Goal: Complete application form

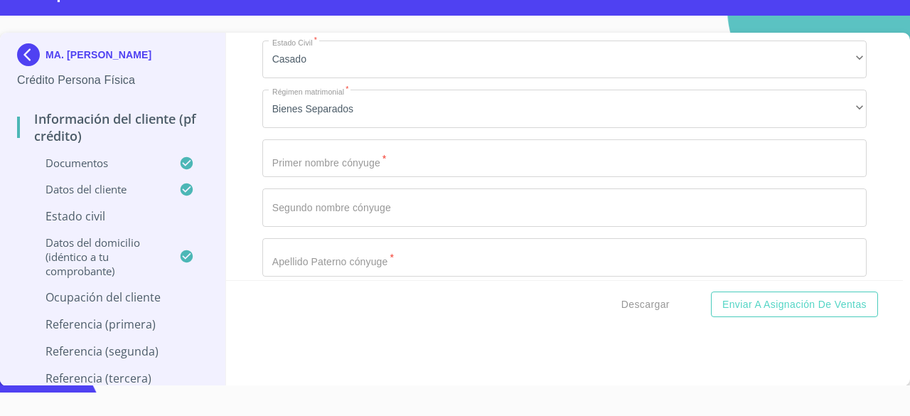
scroll to position [867, 0]
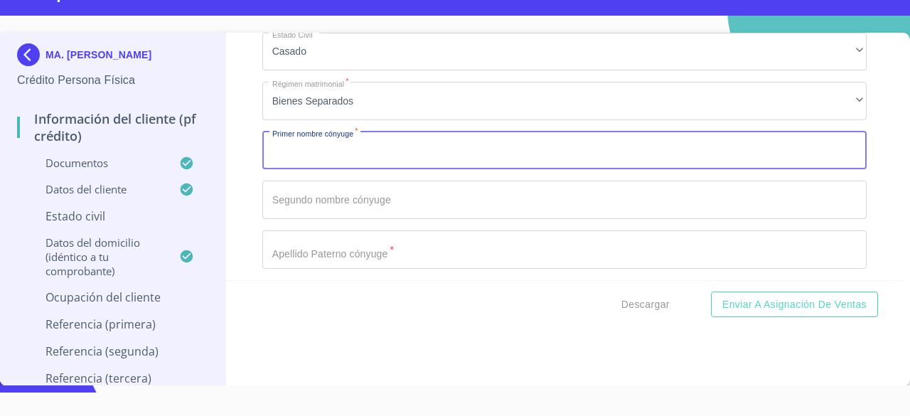
click at [511, 146] on input "Apellido Paterno   *" at bounding box center [564, 151] width 605 height 38
type input "f"
type input "[PERSON_NAME]"
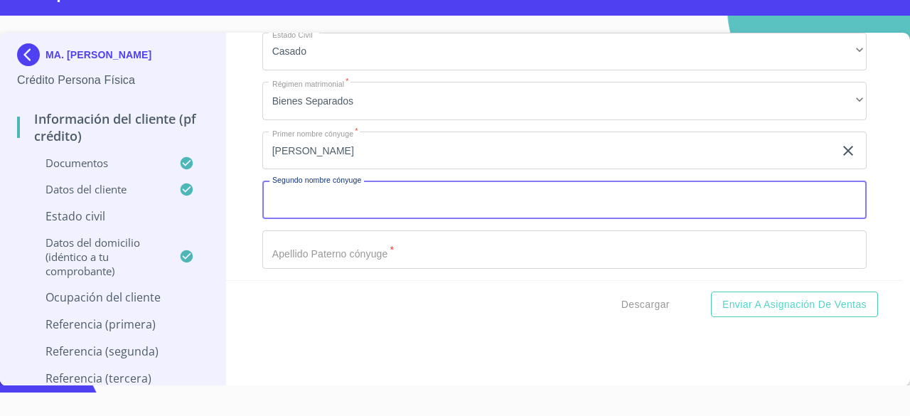
click at [468, 207] on input "Apellido Paterno   *" at bounding box center [564, 200] width 605 height 38
type input "DE [DEMOGRAPHIC_DATA]"
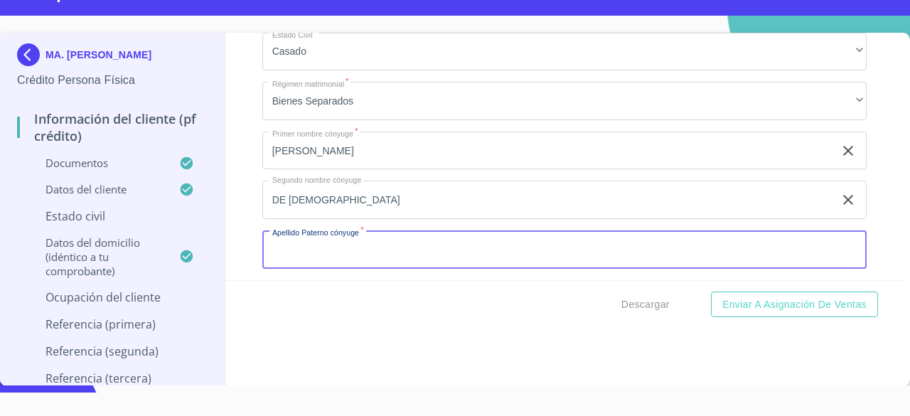
click at [499, 254] on input "Apellido Paterno   *" at bounding box center [564, 249] width 605 height 38
type input "3"
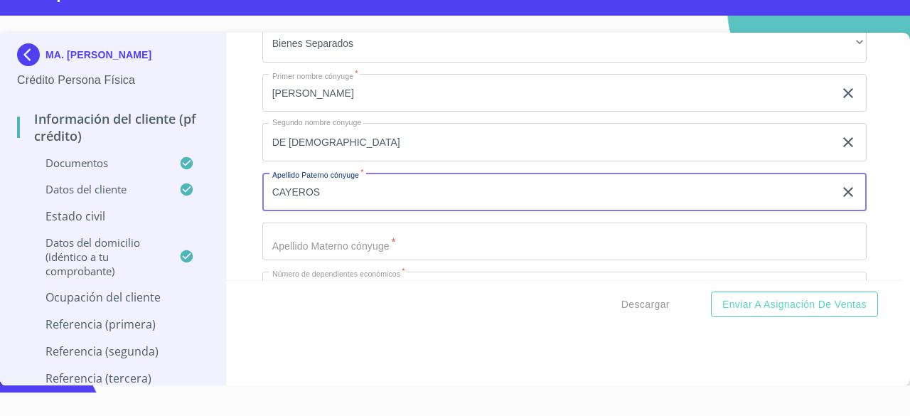
type input "CAYEROS"
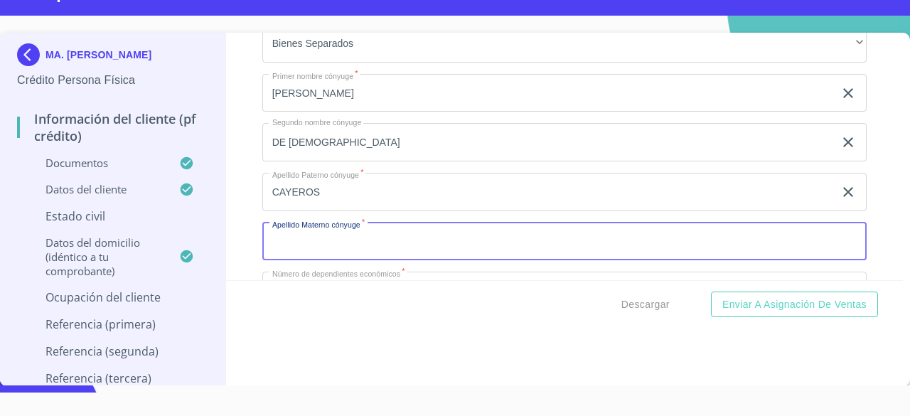
click at [589, 243] on input "Apellido Paterno   *" at bounding box center [564, 242] width 605 height 38
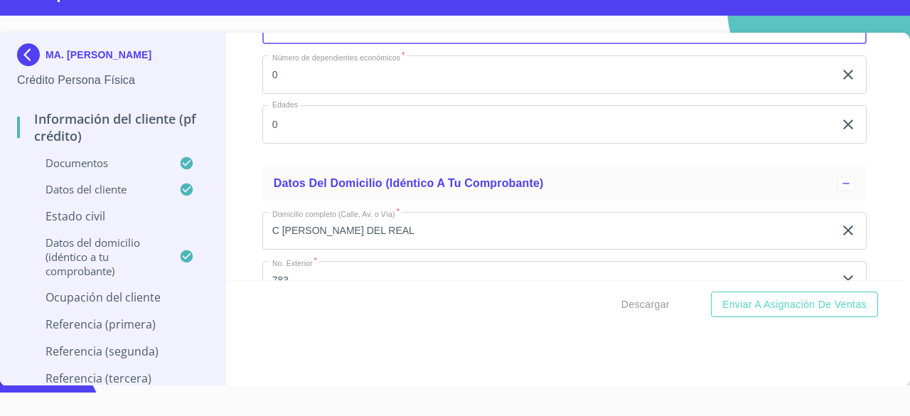
scroll to position [1573, 0]
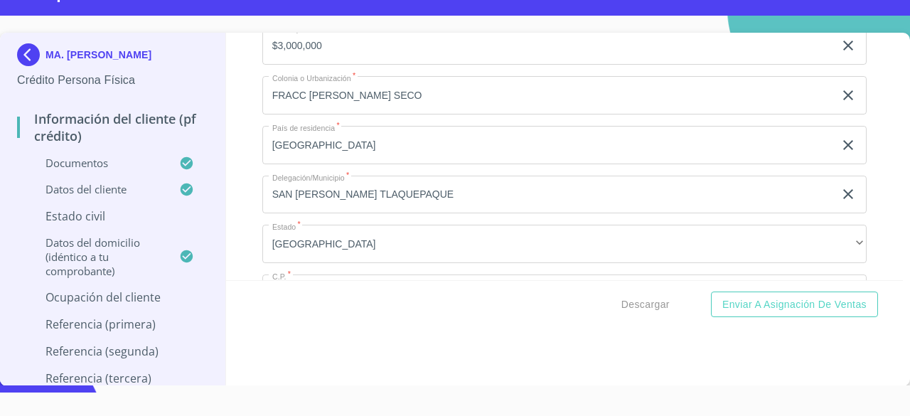
type input "[PERSON_NAME]"
click at [890, 30] on section "MA. [PERSON_NAME] Persona Física Información del cliente (PF crédito) Documento…" at bounding box center [455, 201] width 910 height 370
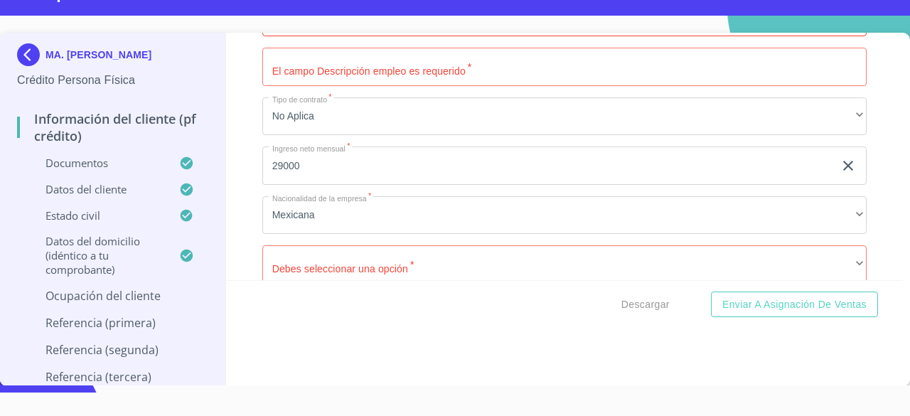
scroll to position [2208, 0]
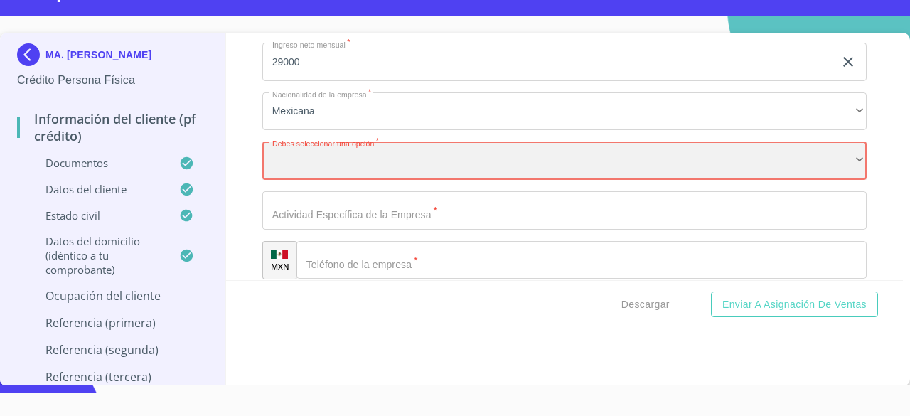
click at [804, 164] on div "​" at bounding box center [564, 161] width 605 height 38
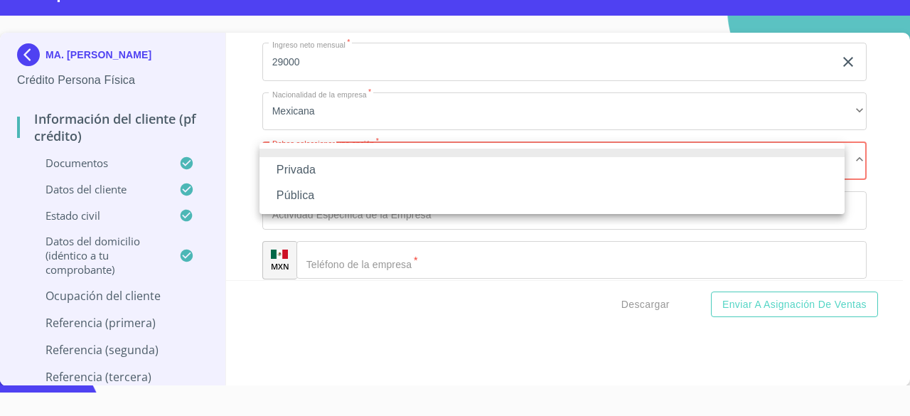
click at [867, 173] on div at bounding box center [455, 208] width 910 height 416
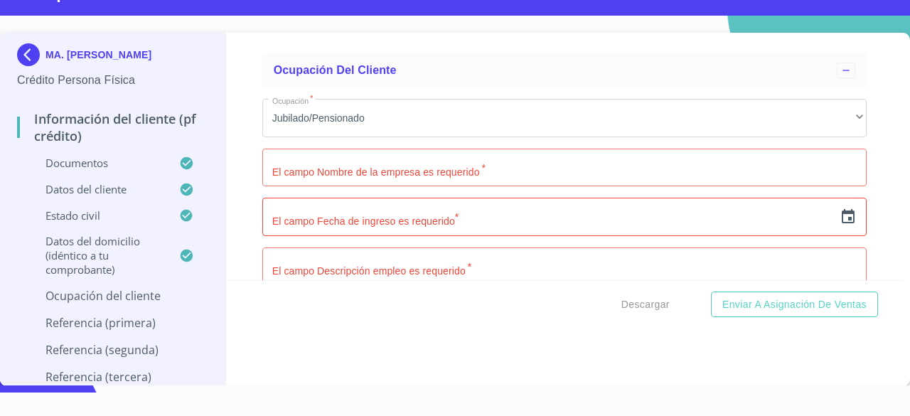
scroll to position [1896, 0]
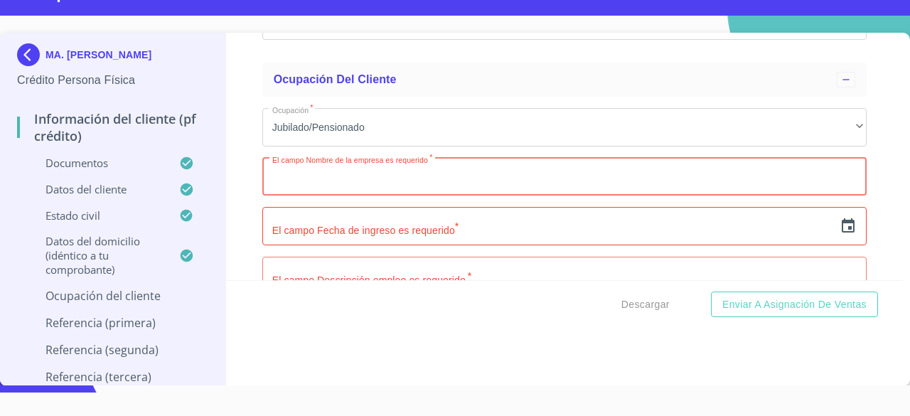
click at [489, 181] on input "Apellido Paterno   *" at bounding box center [564, 177] width 605 height 38
type input "JUBILADO"
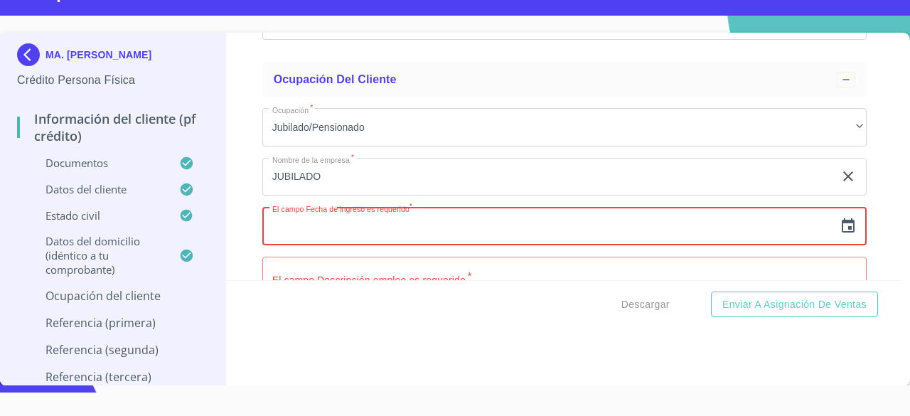
click at [441, 229] on input "text" at bounding box center [548, 226] width 572 height 38
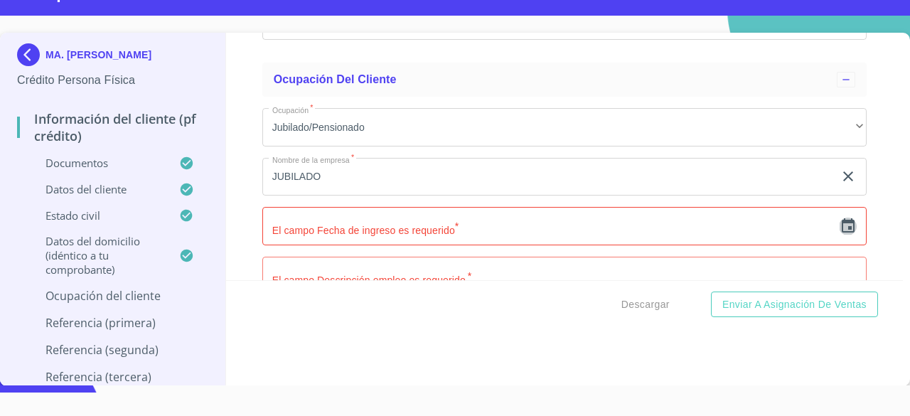
click at [840, 223] on icon "button" at bounding box center [848, 226] width 17 height 17
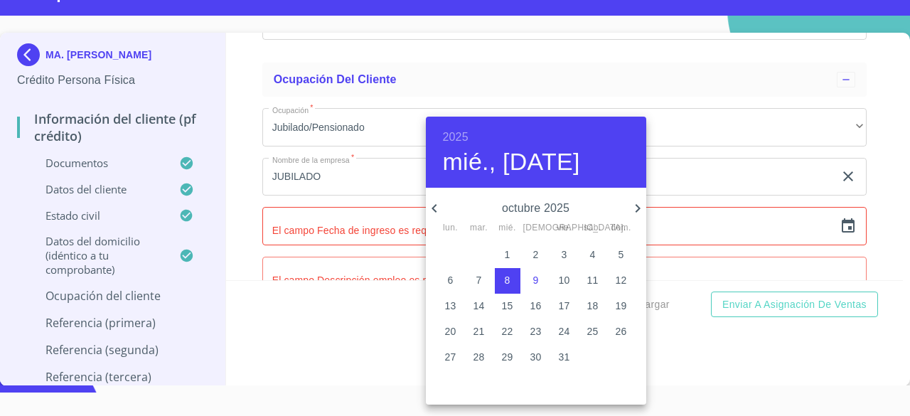
click at [858, 144] on div at bounding box center [455, 208] width 910 height 416
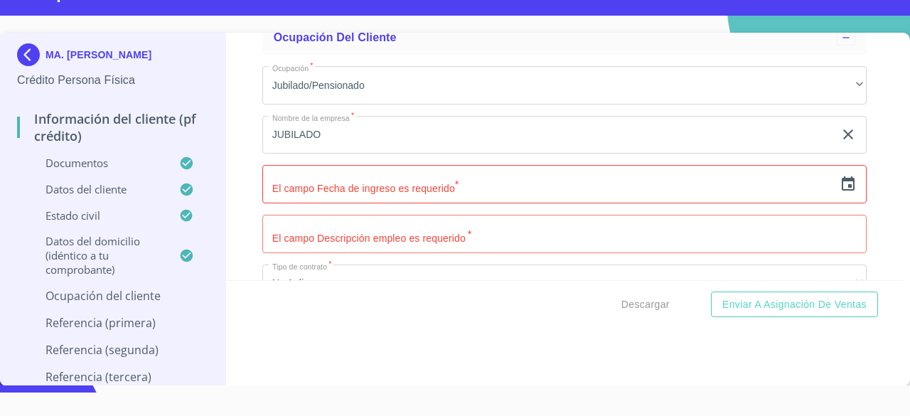
scroll to position [1983, 0]
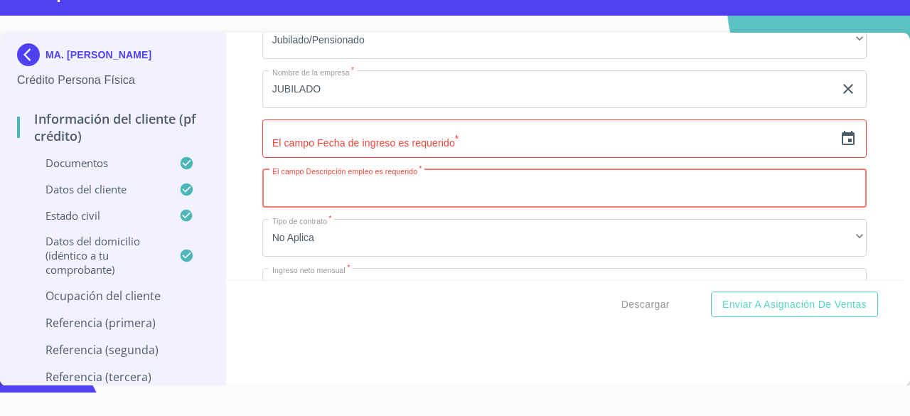
click at [717, 184] on input "Apellido Paterno   *" at bounding box center [564, 188] width 605 height 38
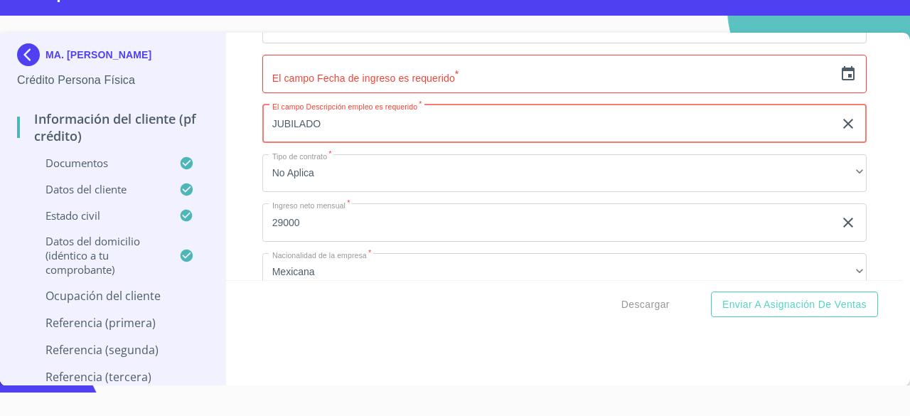
scroll to position [2101, 0]
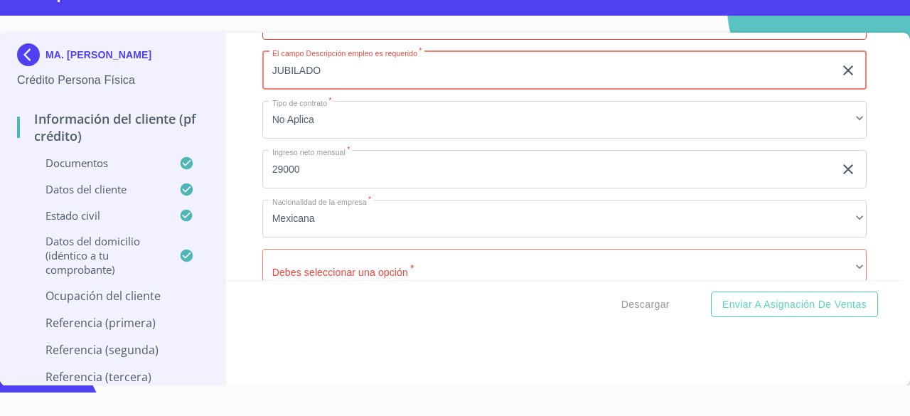
type input "JUBILADO"
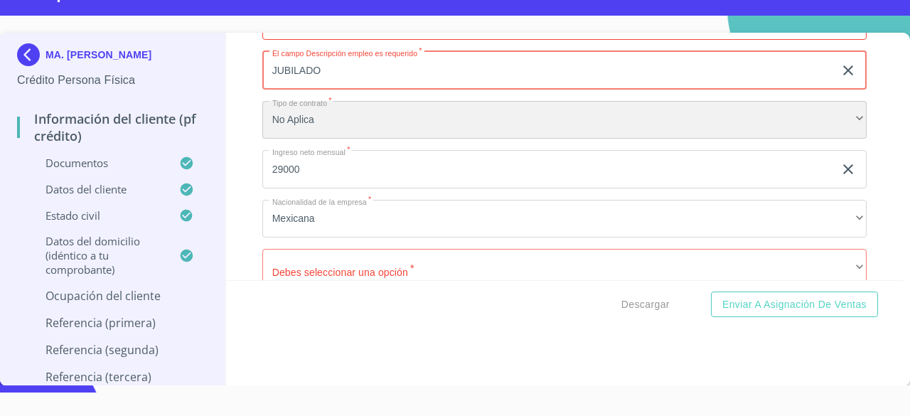
click at [787, 122] on div "No Aplica" at bounding box center [564, 120] width 605 height 38
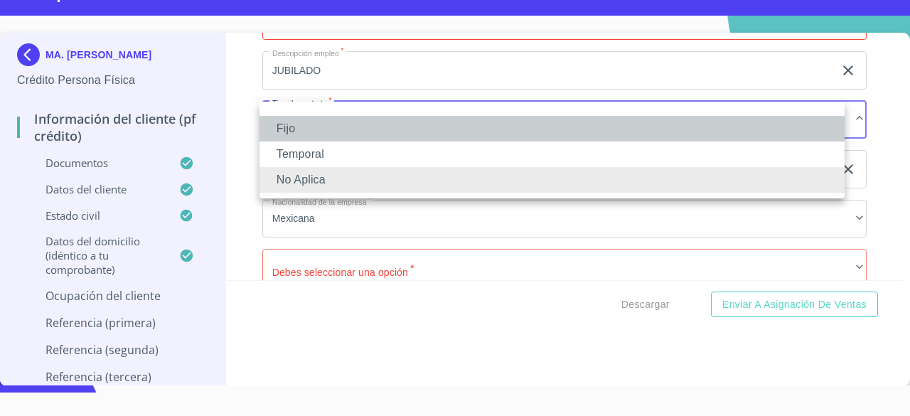
click at [753, 130] on li "Fijo" at bounding box center [552, 129] width 585 height 26
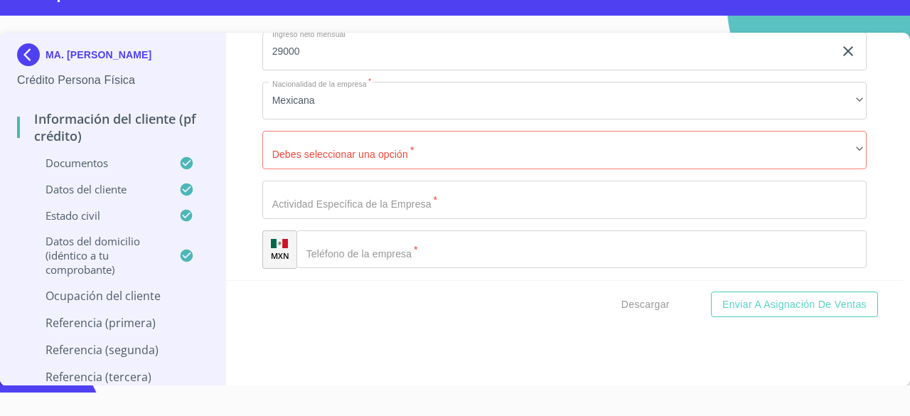
scroll to position [2234, 0]
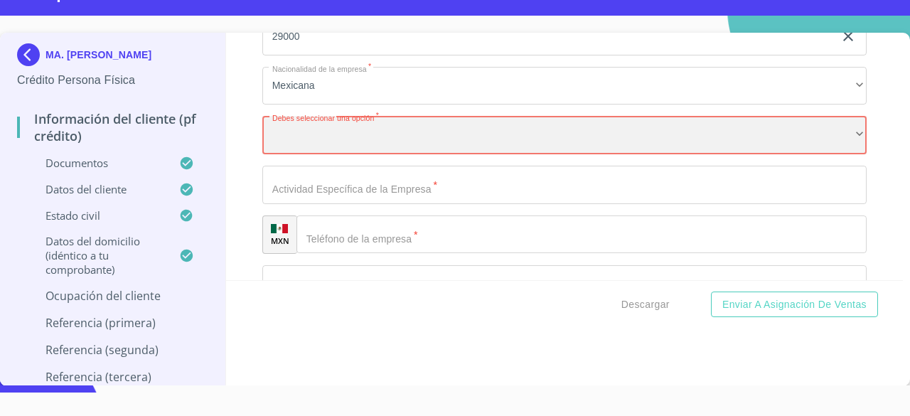
click at [719, 133] on div "​" at bounding box center [564, 135] width 605 height 38
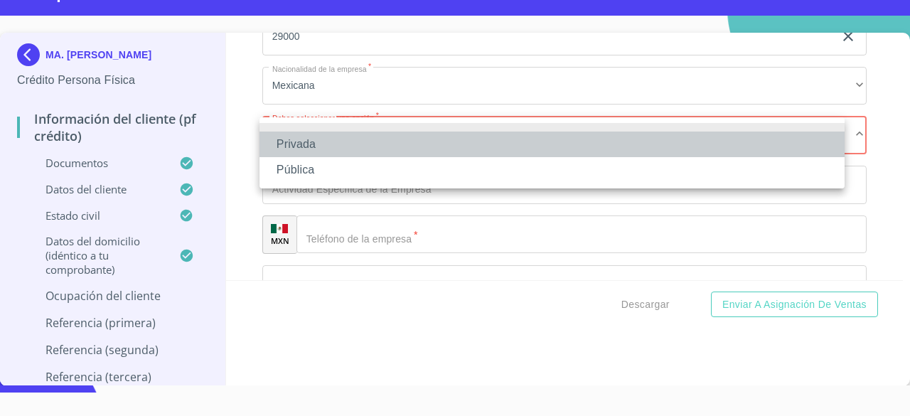
click at [361, 146] on li "Privada" at bounding box center [552, 145] width 585 height 26
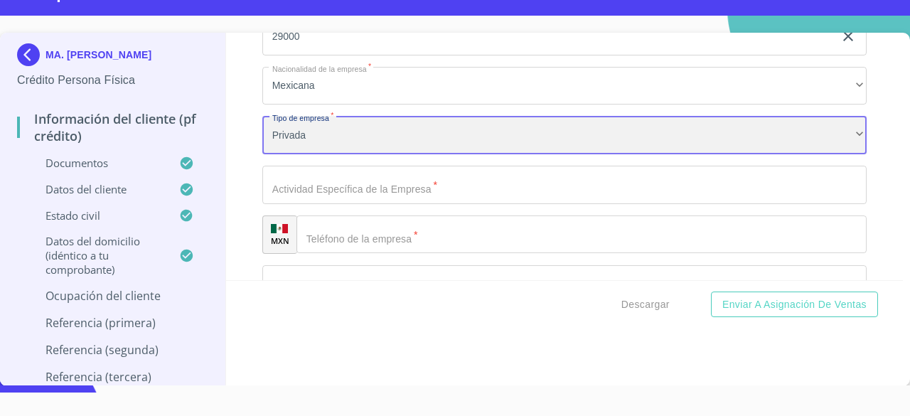
scroll to position [2283, 0]
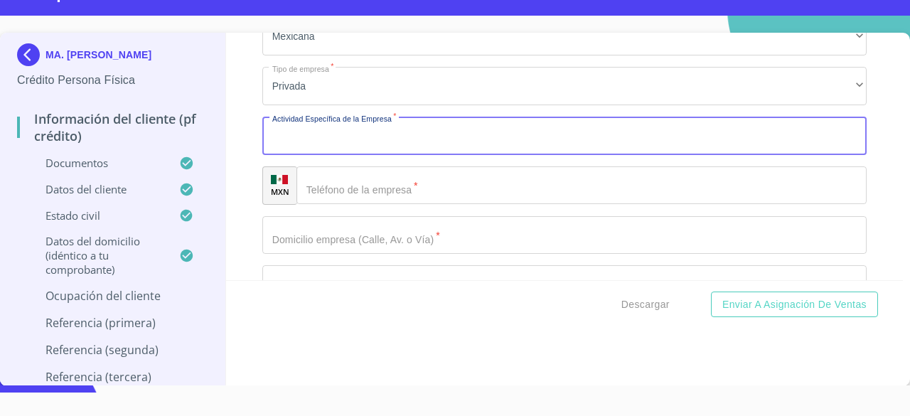
click at [783, 144] on input "Apellido Paterno   *" at bounding box center [564, 136] width 605 height 38
type input "JUBILADO"
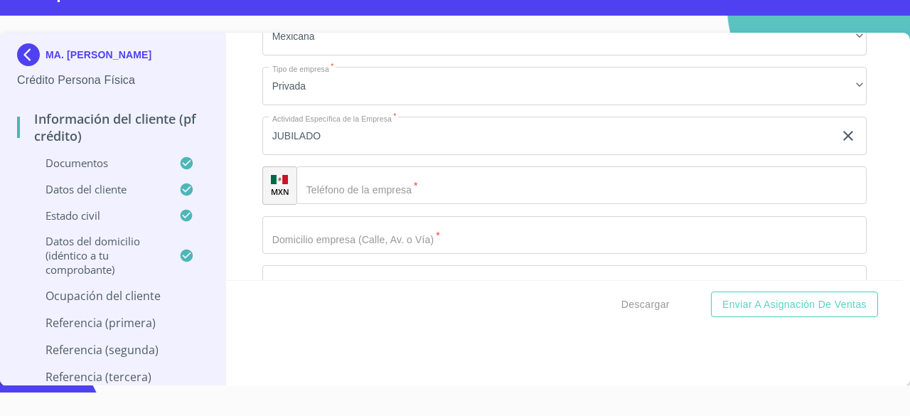
click at [861, 154] on div "Información del cliente (PF crédito) Documentos Datos del cliente Apellido [PER…" at bounding box center [565, 157] width 678 height 248
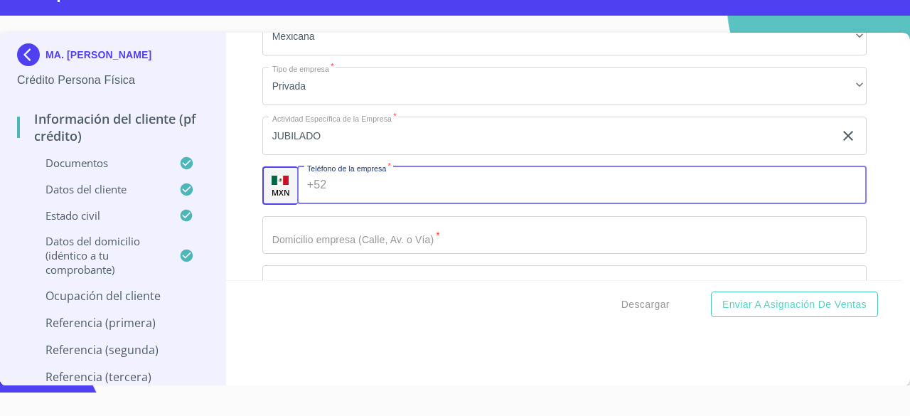
click at [817, 186] on input "Apellido Paterno   *" at bounding box center [599, 185] width 535 height 38
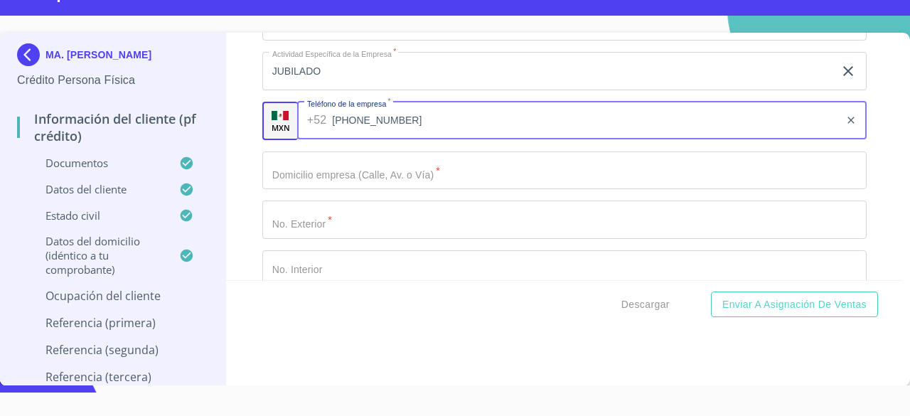
scroll to position [2378, 0]
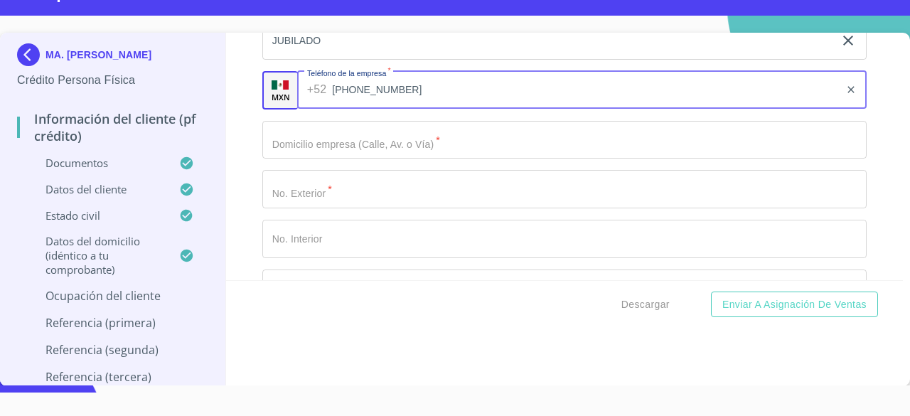
type input "[PHONE_NUMBER]"
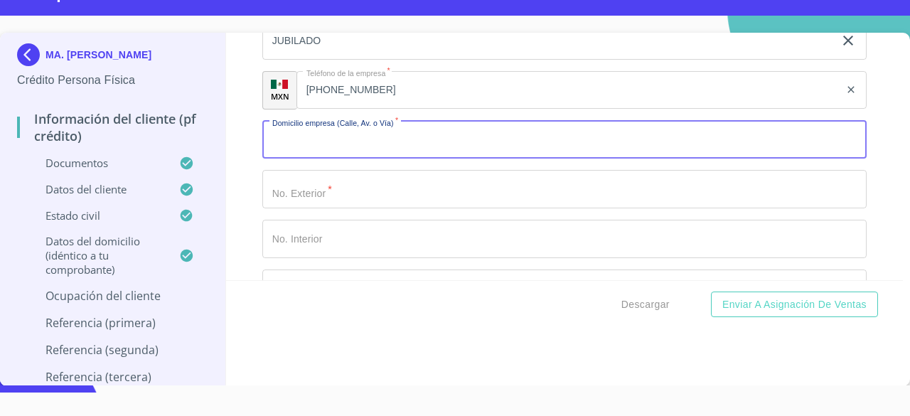
click at [666, 147] on input "Apellido Paterno   *" at bounding box center [564, 140] width 605 height 38
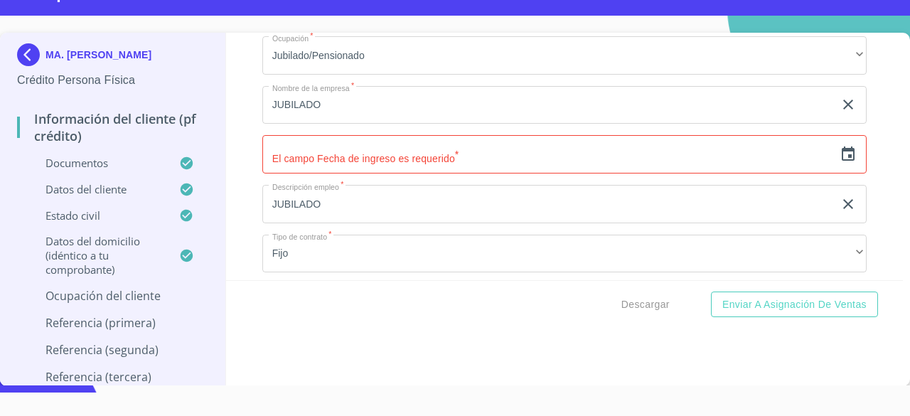
scroll to position [1983, 0]
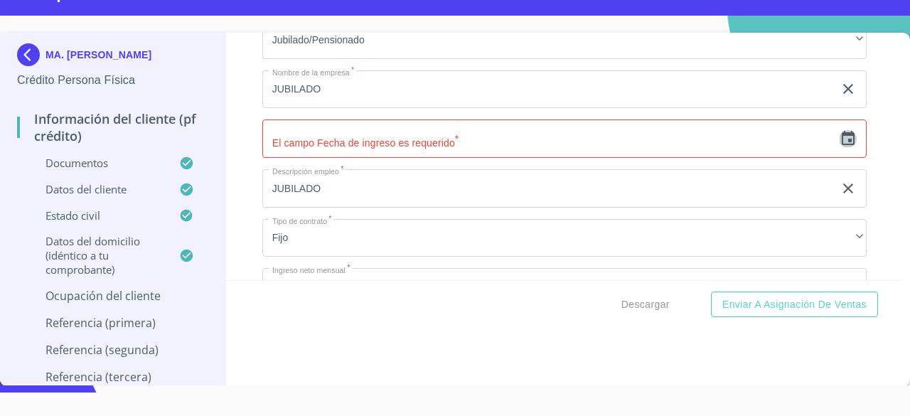
click at [840, 140] on icon "button" at bounding box center [848, 138] width 17 height 17
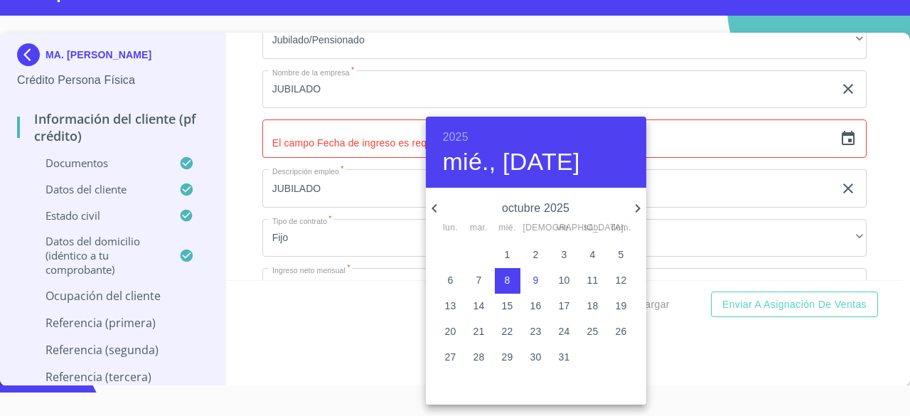
type input "8 de oct. de 2025"
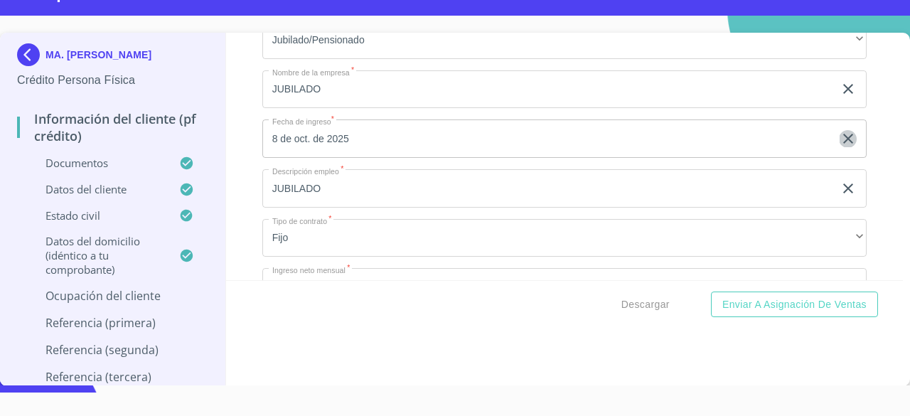
click at [844, 139] on icon "button" at bounding box center [849, 139] width 10 height 10
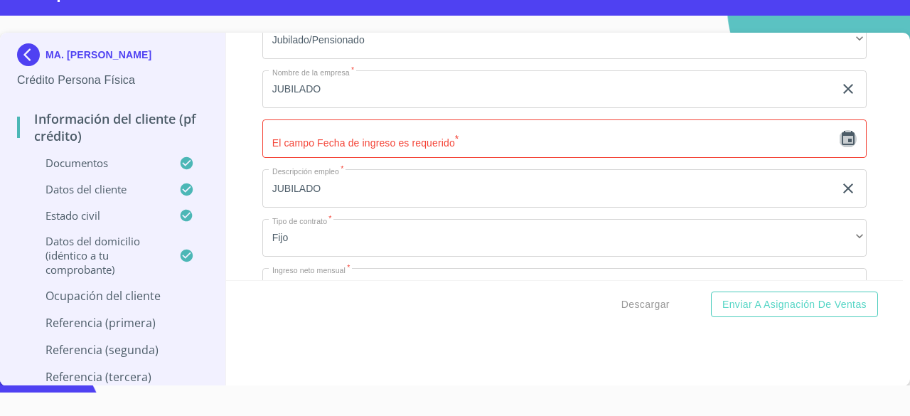
click at [840, 134] on icon "button" at bounding box center [848, 138] width 17 height 17
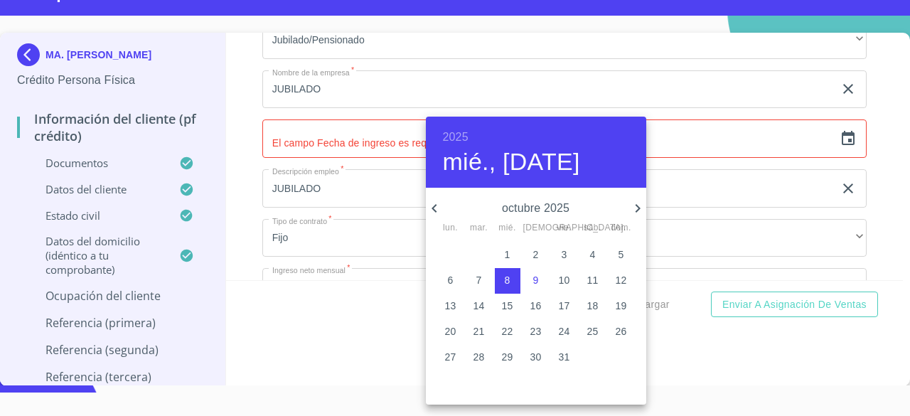
click at [539, 207] on p "octubre 2025" at bounding box center [536, 208] width 186 height 17
drag, startPoint x: 501, startPoint y: 142, endPoint x: 457, endPoint y: 137, distance: 44.3
click at [457, 137] on div "2025 mié., [DATE]" at bounding box center [536, 152] width 220 height 71
click at [457, 137] on h6 "2025" at bounding box center [456, 137] width 26 height 20
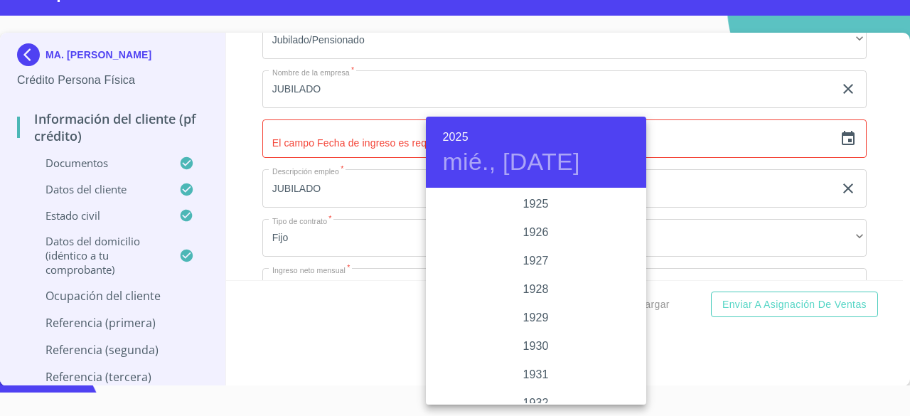
scroll to position [2760, 0]
click at [541, 227] on div "2023" at bounding box center [536, 232] width 220 height 28
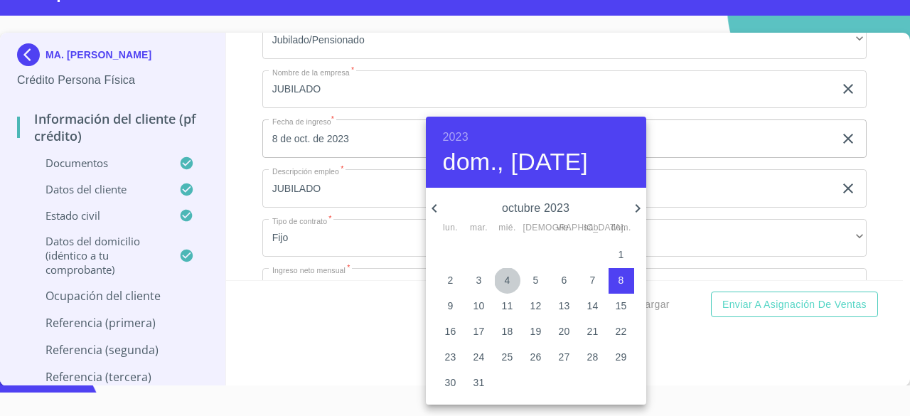
click at [505, 273] on p "4" at bounding box center [508, 280] width 6 height 14
click at [450, 378] on p "30" at bounding box center [450, 383] width 11 height 14
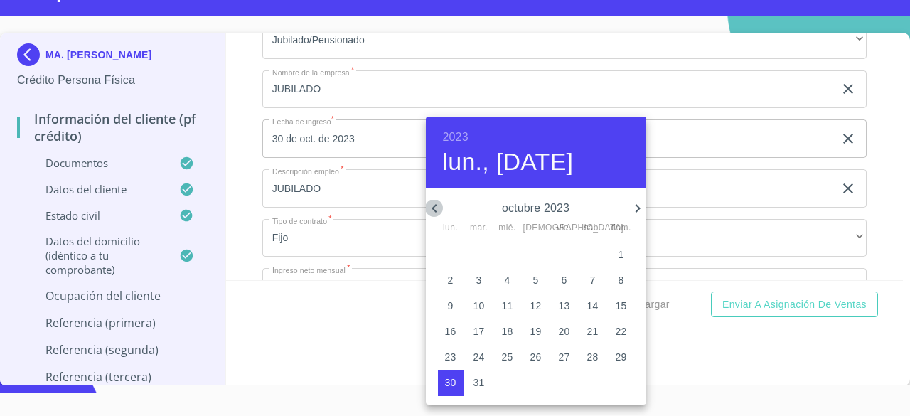
click at [437, 208] on icon "button" at bounding box center [434, 208] width 17 height 17
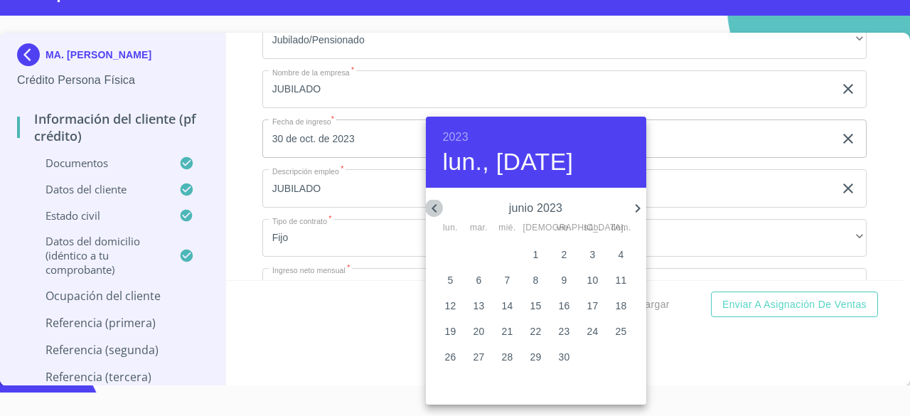
click at [437, 208] on icon "button" at bounding box center [434, 208] width 17 height 17
click at [636, 210] on icon "button" at bounding box center [637, 208] width 17 height 17
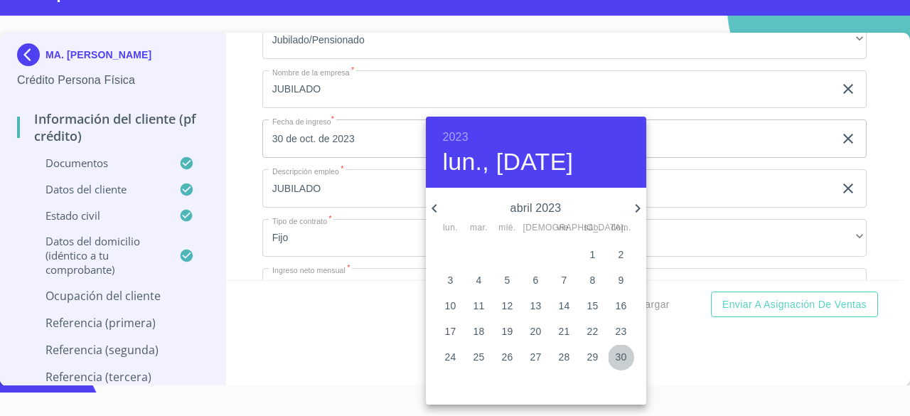
click at [621, 356] on p "30" at bounding box center [621, 357] width 11 height 14
type input "30 de abr. de 2023"
click at [702, 373] on div at bounding box center [455, 208] width 910 height 416
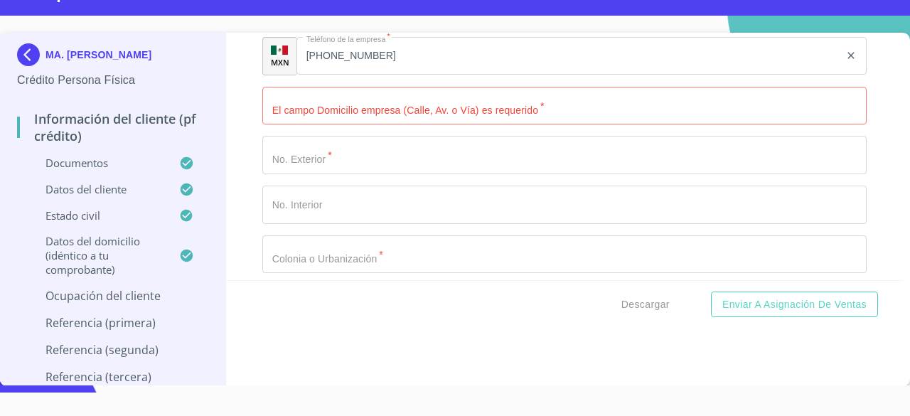
scroll to position [2336, 0]
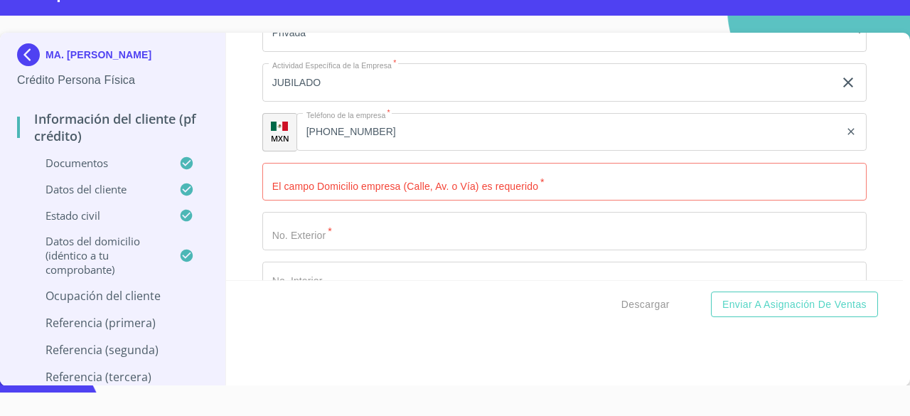
click at [765, 179] on input "Apellido Paterno   *" at bounding box center [564, 182] width 605 height 38
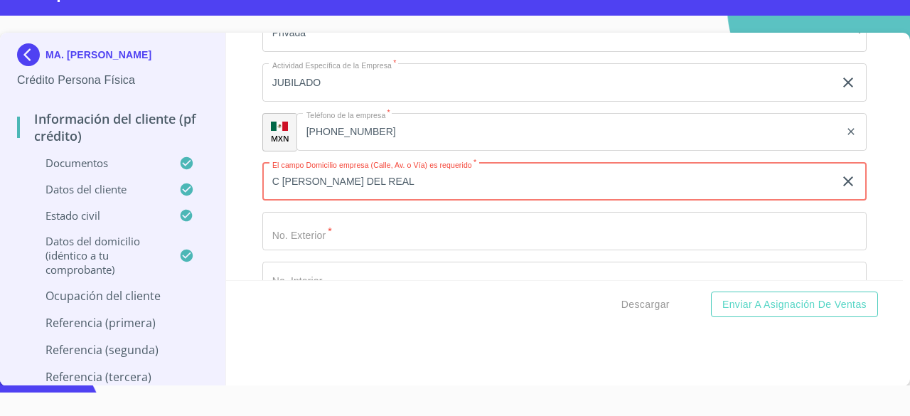
type input "C [PERSON_NAME] DEL REAL"
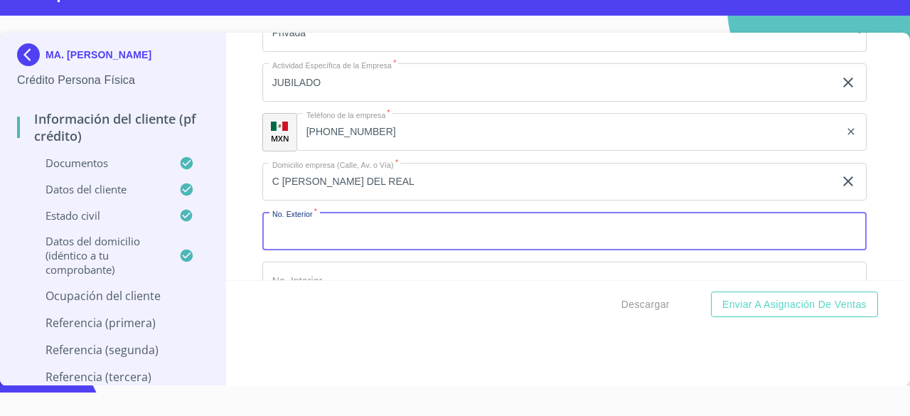
click at [640, 237] on input "Apellido Paterno   *" at bounding box center [564, 231] width 605 height 38
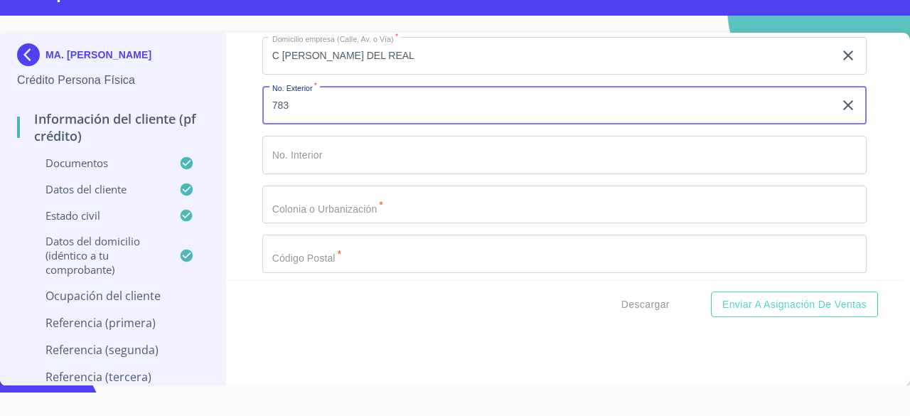
scroll to position [2477, 0]
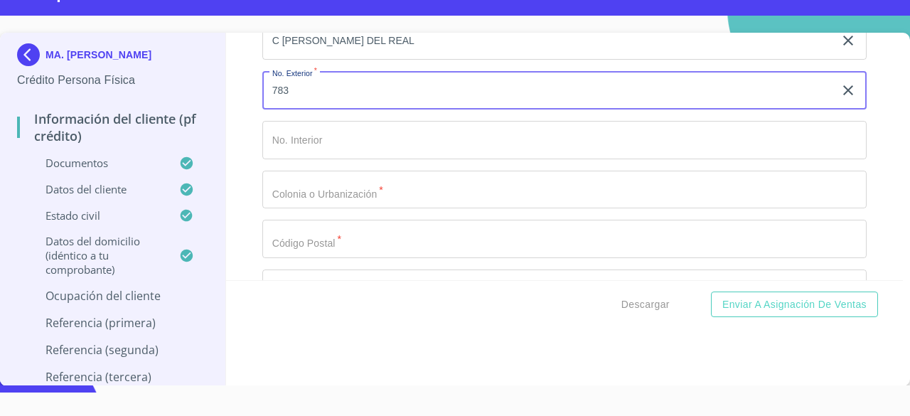
type input "783"
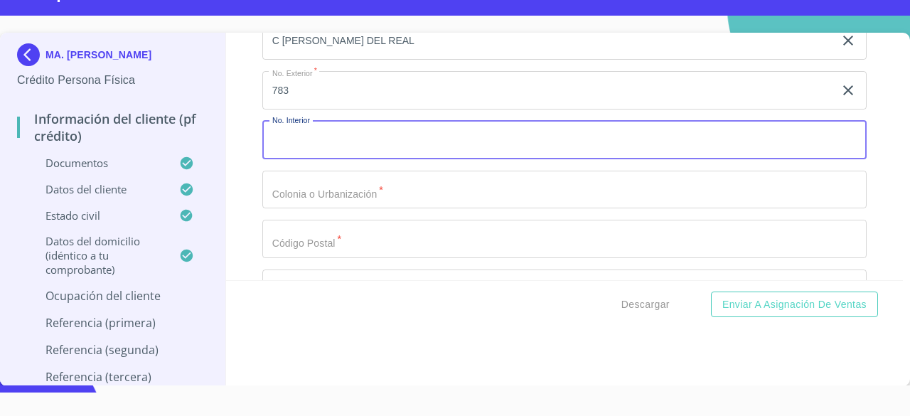
click at [744, 142] on input "Apellido Paterno   *" at bounding box center [564, 140] width 605 height 38
click at [656, 195] on input "Apellido Paterno   *" at bounding box center [564, 190] width 605 height 38
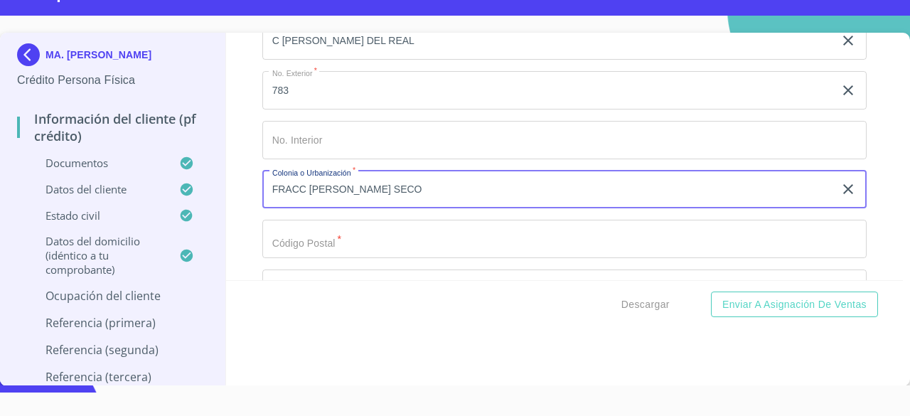
type input "FRACC [PERSON_NAME] SECO"
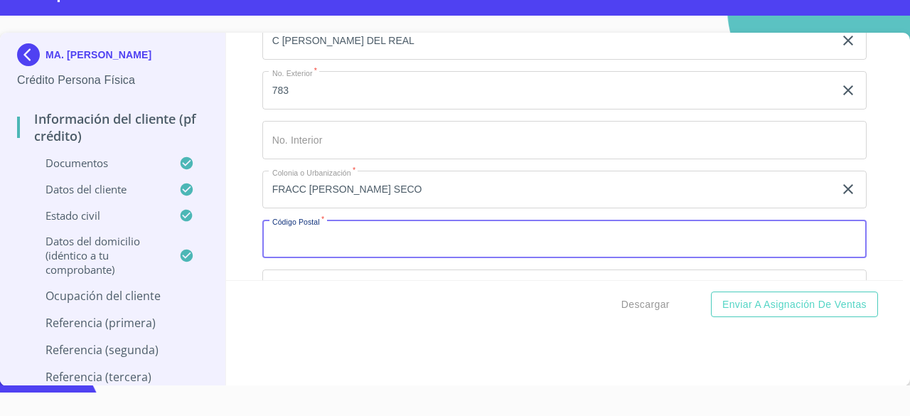
click at [581, 241] on input "Apellido Paterno   *" at bounding box center [564, 239] width 605 height 38
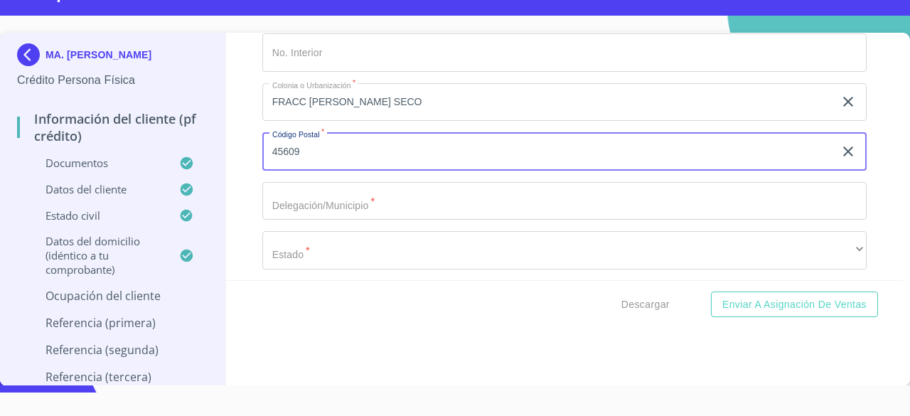
scroll to position [2588, 0]
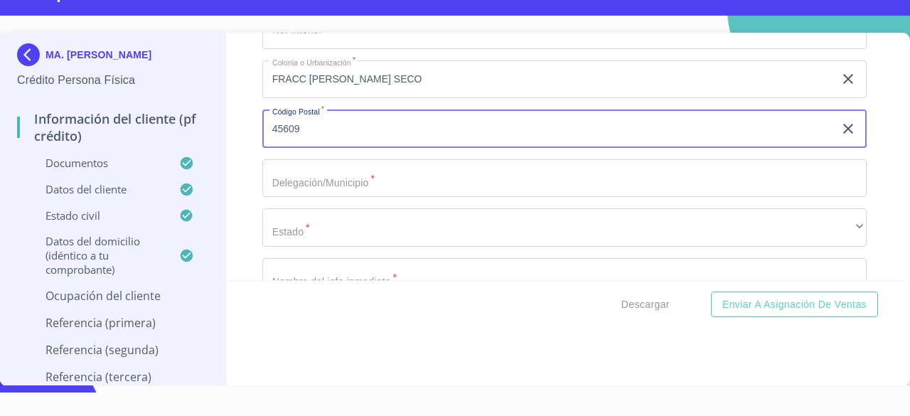
type input "45609"
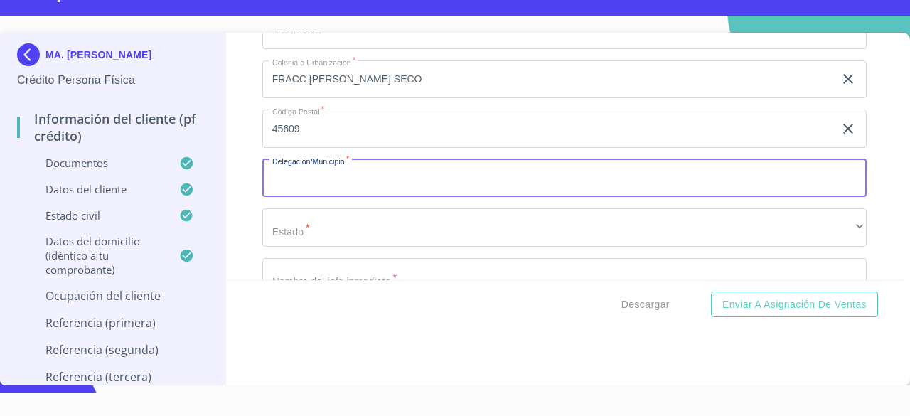
click at [675, 181] on input "Apellido Paterno   *" at bounding box center [564, 178] width 605 height 38
type input "SAN [PERSON_NAME] TLAQUEPAQUE"
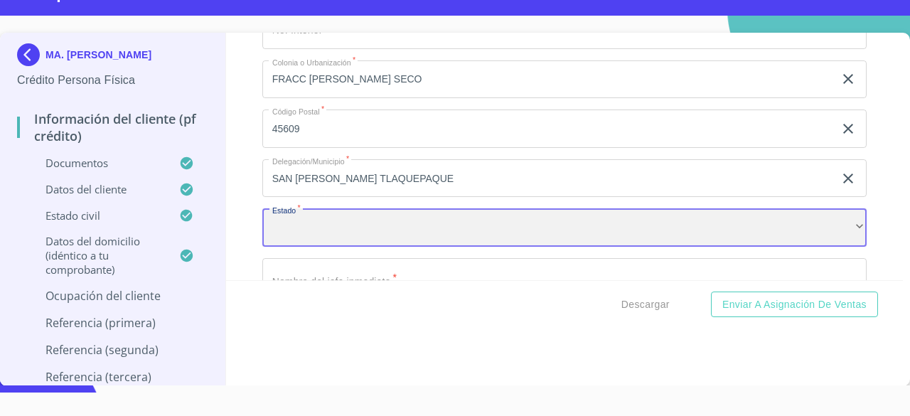
click at [640, 220] on div "​" at bounding box center [564, 227] width 605 height 38
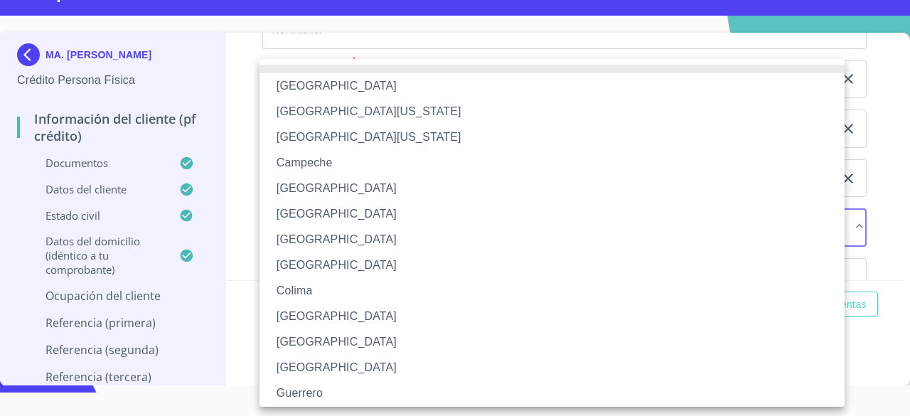
scroll to position [211, 0]
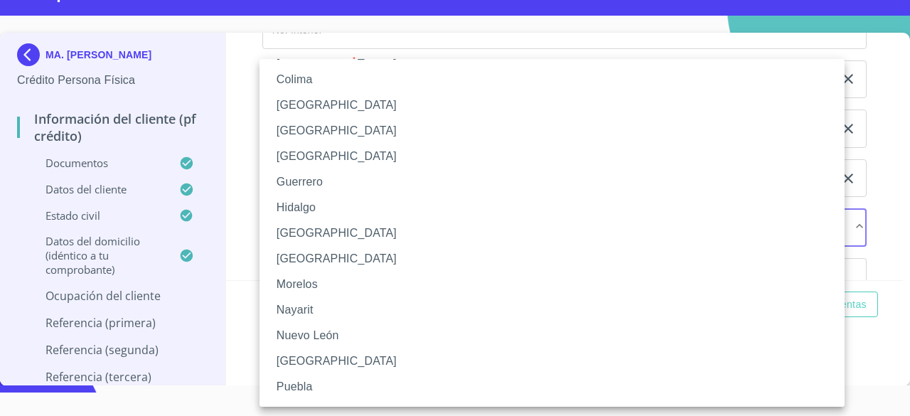
click at [630, 233] on li "[GEOGRAPHIC_DATA]" at bounding box center [558, 233] width 596 height 26
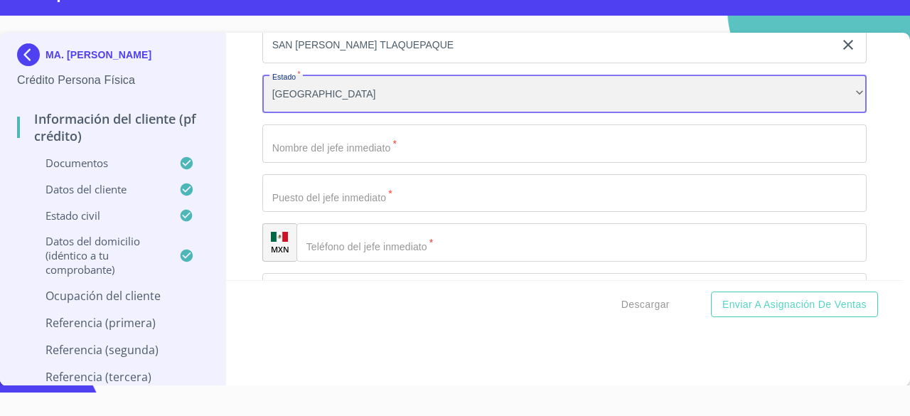
scroll to position [2706, 0]
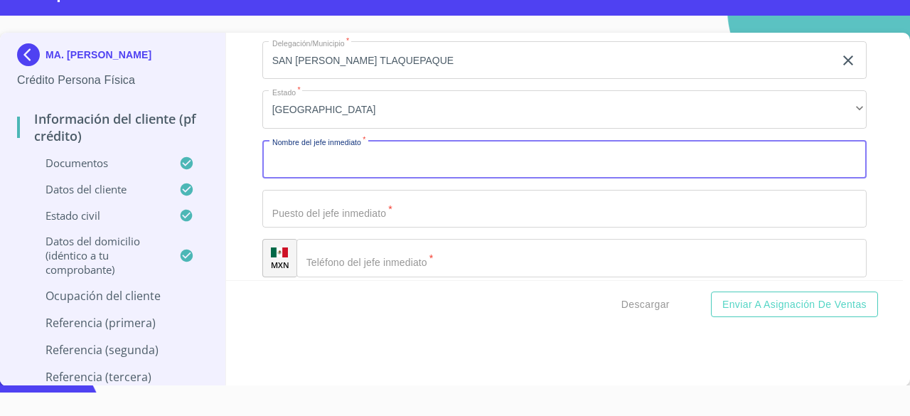
click at [764, 164] on input "Apellido Paterno   *" at bounding box center [564, 159] width 605 height 38
type input "MA. [PERSON_NAME]"
click at [523, 203] on input "Apellido Paterno   *" at bounding box center [564, 209] width 605 height 38
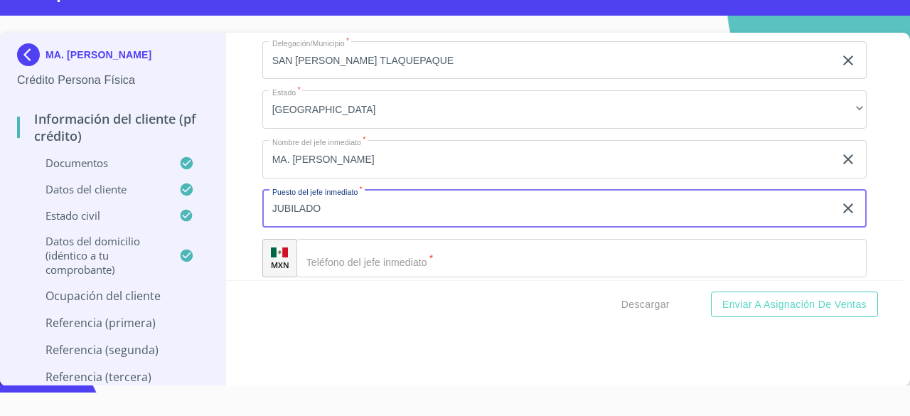
type input "JUBILADO"
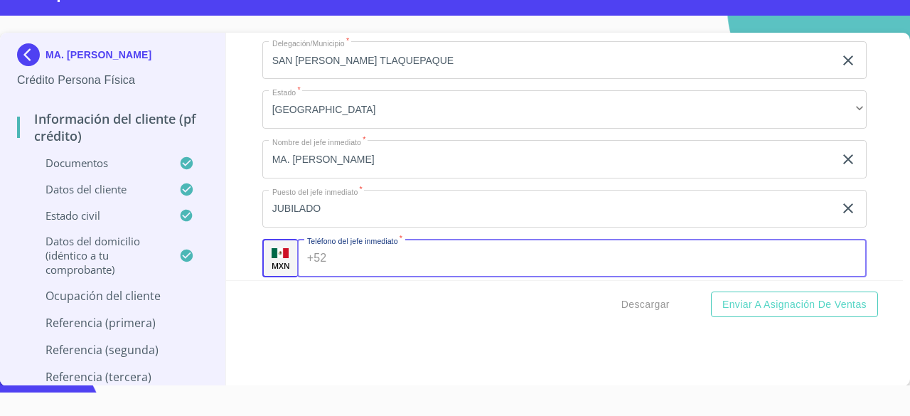
click at [532, 258] on input "Apellido Paterno   *" at bounding box center [599, 258] width 535 height 38
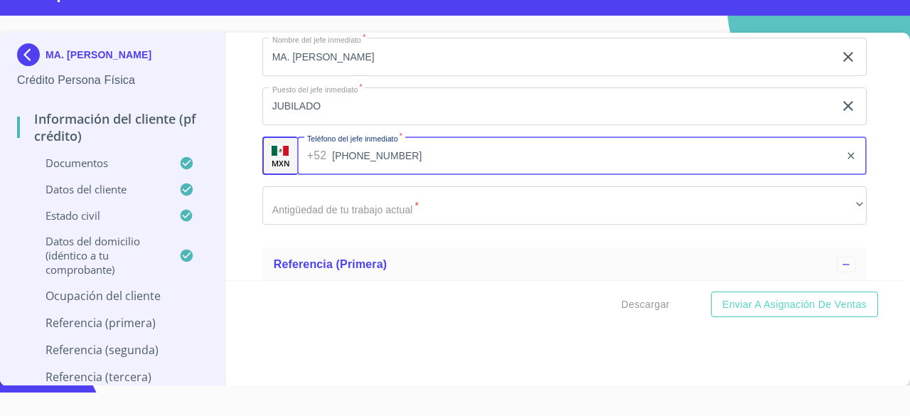
scroll to position [2816, 0]
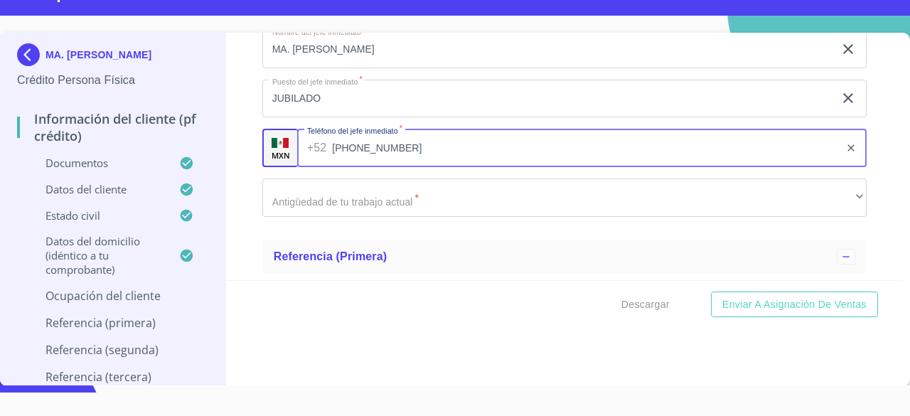
type input "[PHONE_NUMBER]"
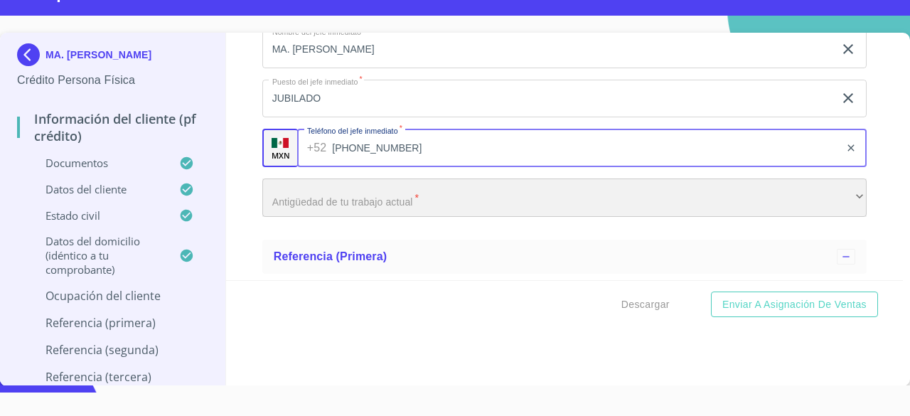
click at [741, 195] on div "​" at bounding box center [564, 198] width 605 height 38
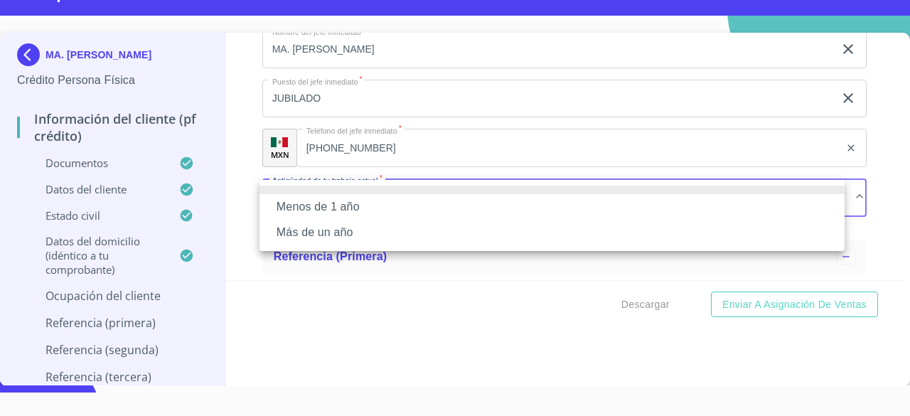
click at [530, 353] on div at bounding box center [455, 208] width 910 height 416
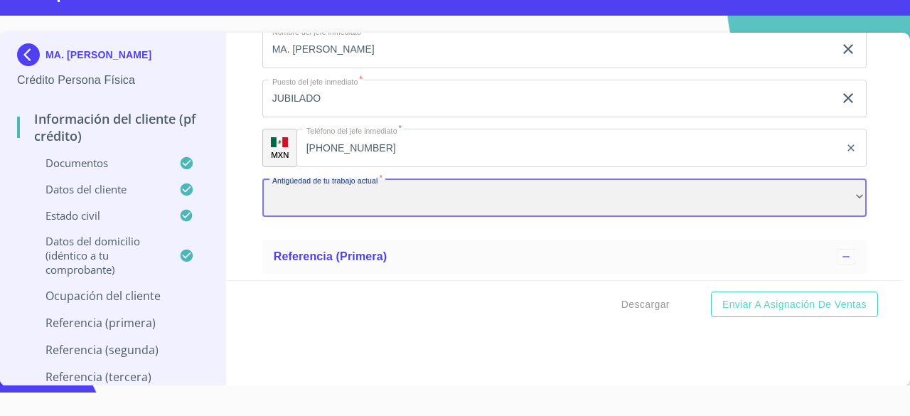
click at [696, 208] on div "​" at bounding box center [564, 198] width 605 height 38
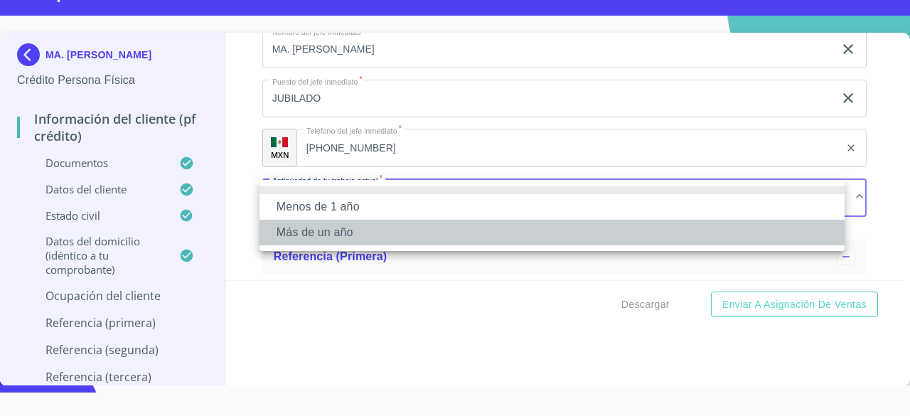
click at [568, 231] on li "Más de un año" at bounding box center [552, 233] width 585 height 26
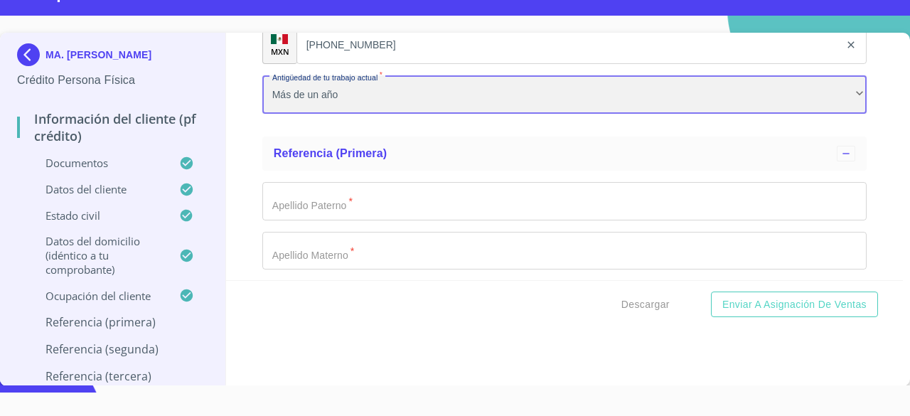
scroll to position [2972, 0]
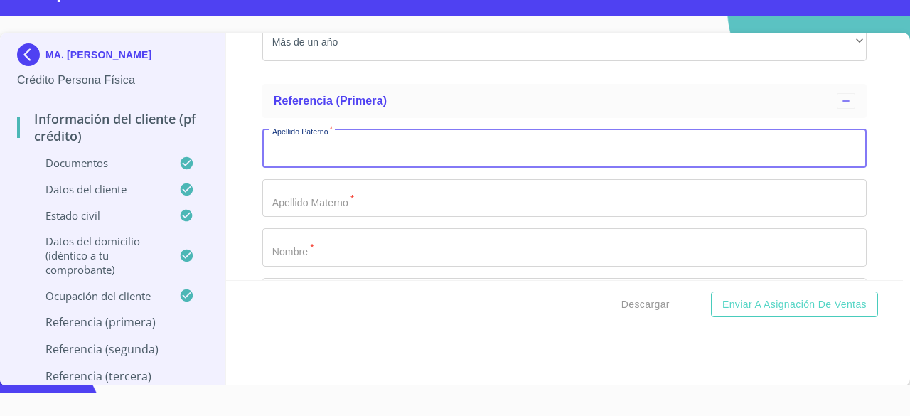
click at [664, 156] on input "Apellido Paterno   *" at bounding box center [564, 148] width 605 height 38
type input "[PERSON_NAME]"
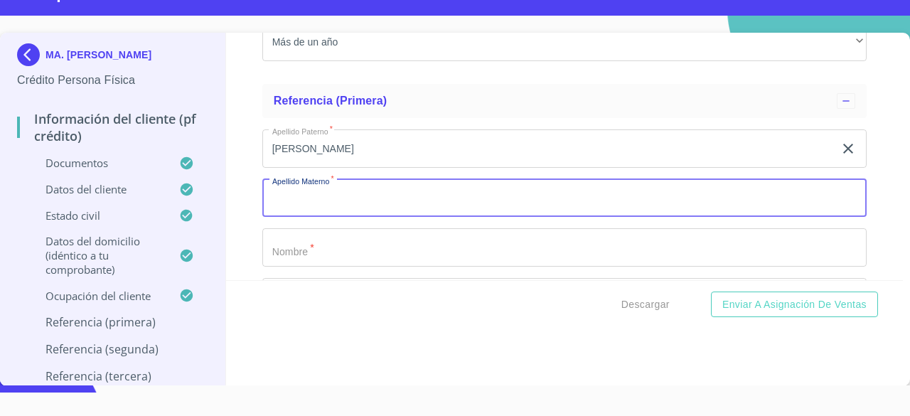
click at [597, 214] on input "Apellido Paterno   *" at bounding box center [564, 198] width 605 height 38
type input "DIAZ"
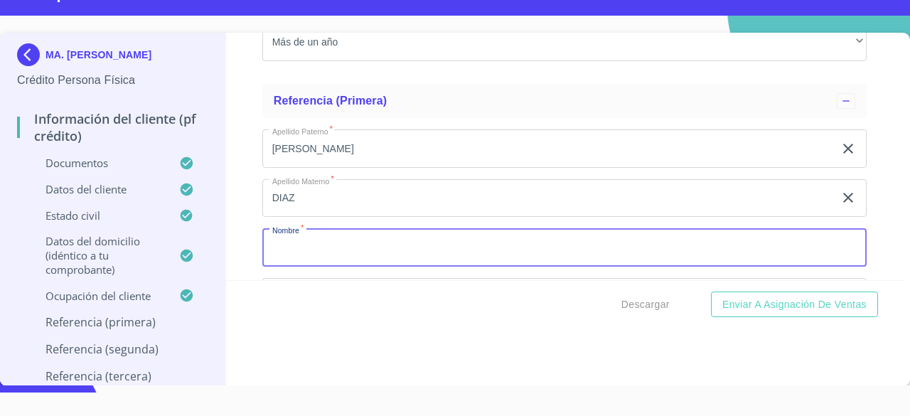
click at [576, 244] on input "Apellido Paterno   *" at bounding box center [564, 247] width 605 height 38
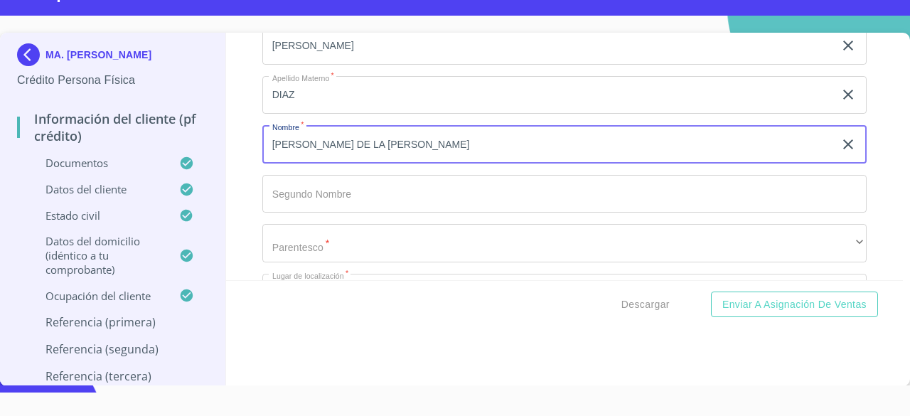
scroll to position [3083, 0]
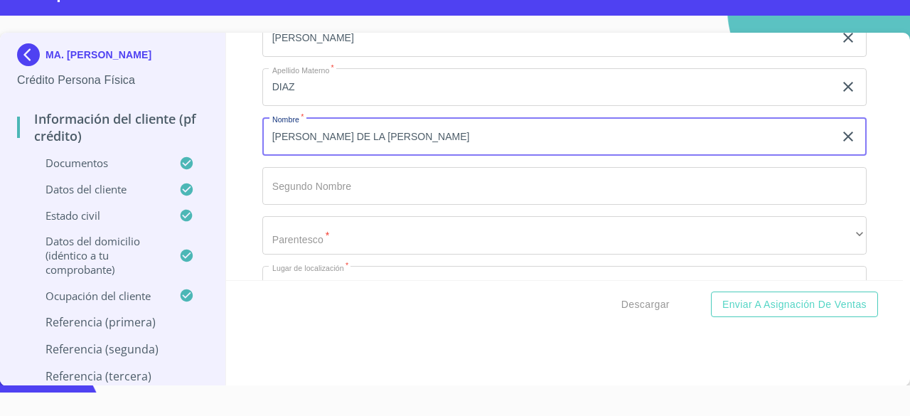
click at [602, 137] on input "[PERSON_NAME] DE LA [PERSON_NAME]" at bounding box center [548, 136] width 572 height 38
type input "[PERSON_NAME]"
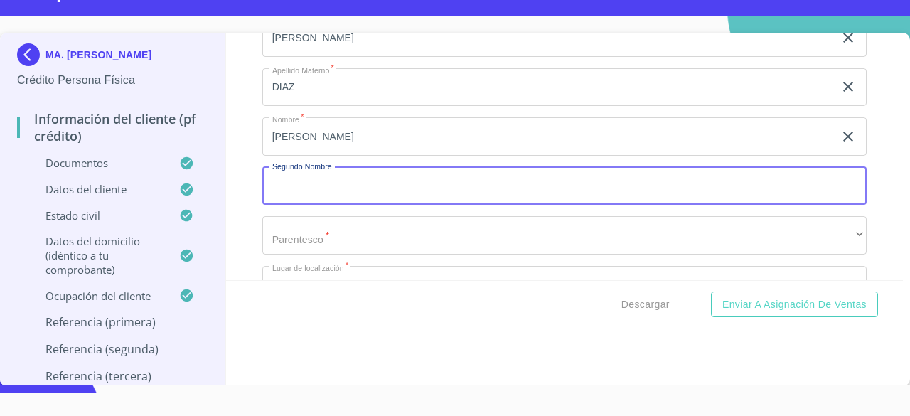
click at [518, 191] on input "Apellido Paterno   *" at bounding box center [564, 186] width 605 height 38
type input "DE LA [PERSON_NAME]"
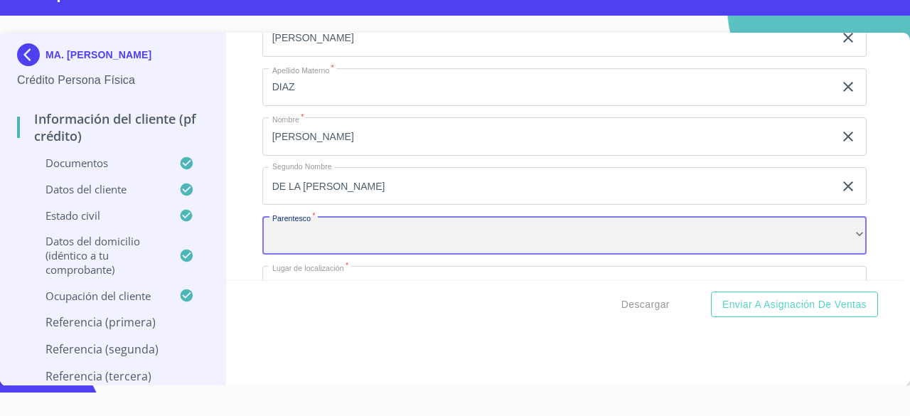
click at [492, 235] on div "​" at bounding box center [564, 235] width 605 height 38
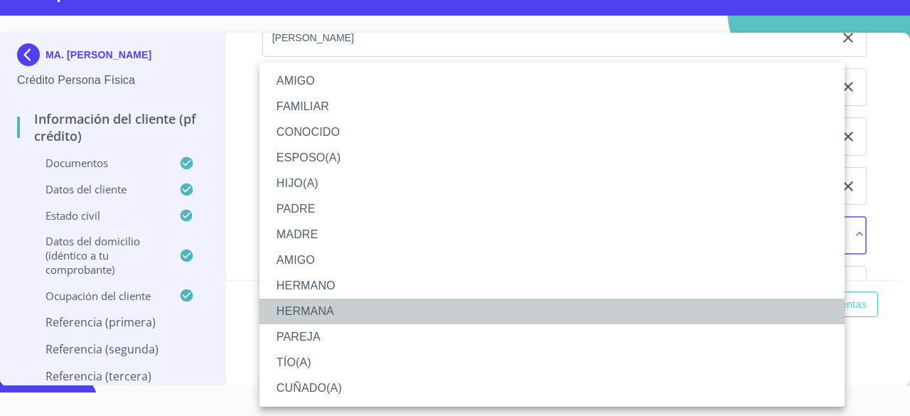
click at [449, 308] on li "HERMANA" at bounding box center [552, 312] width 585 height 26
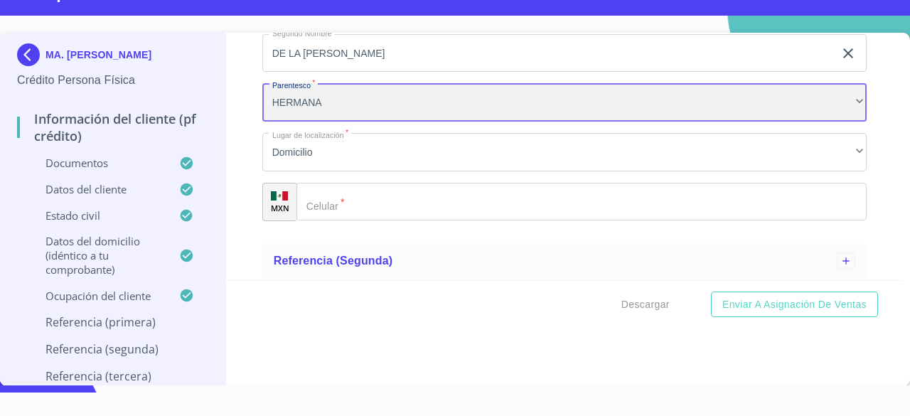
scroll to position [3223, 0]
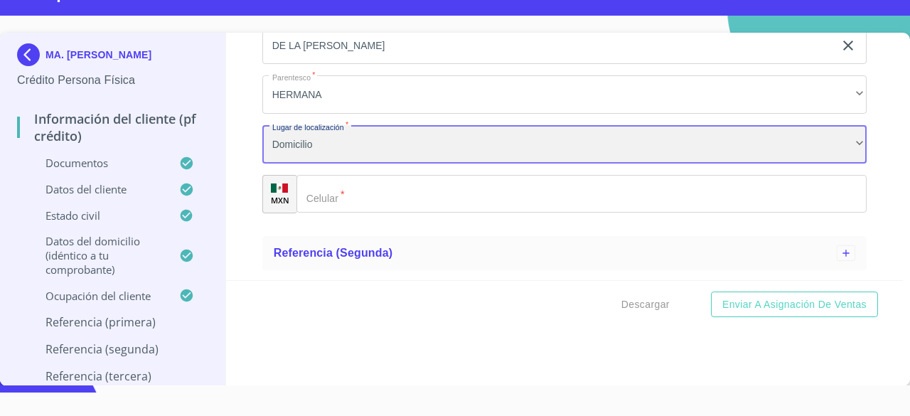
click at [511, 144] on div "Domicilio" at bounding box center [564, 144] width 605 height 38
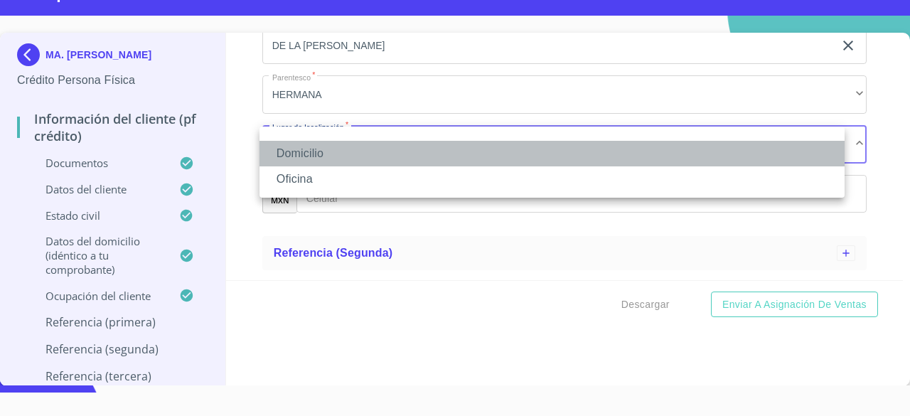
click at [482, 157] on li "Domicilio" at bounding box center [552, 154] width 585 height 26
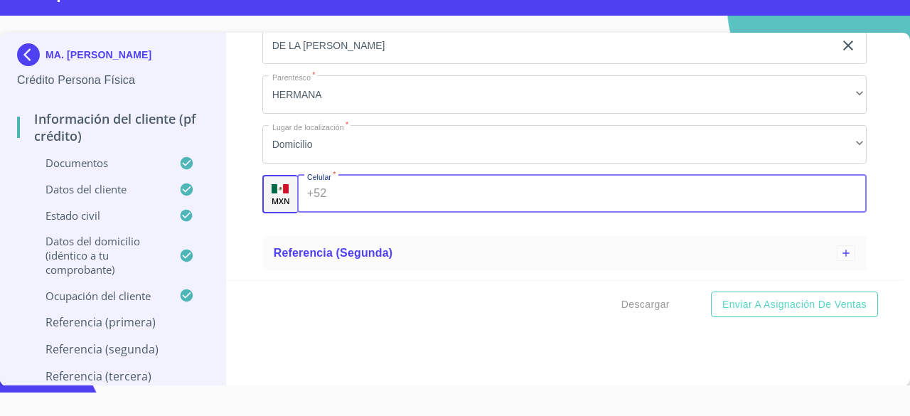
click at [470, 189] on input "Apellido Paterno   *" at bounding box center [599, 194] width 535 height 38
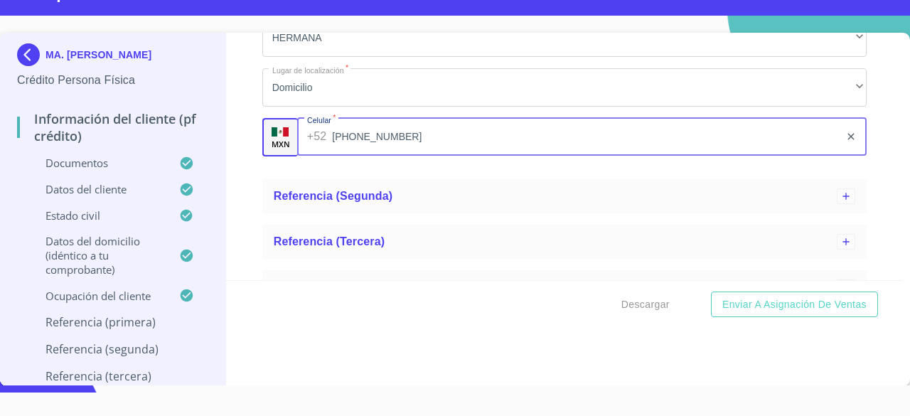
scroll to position [3309, 0]
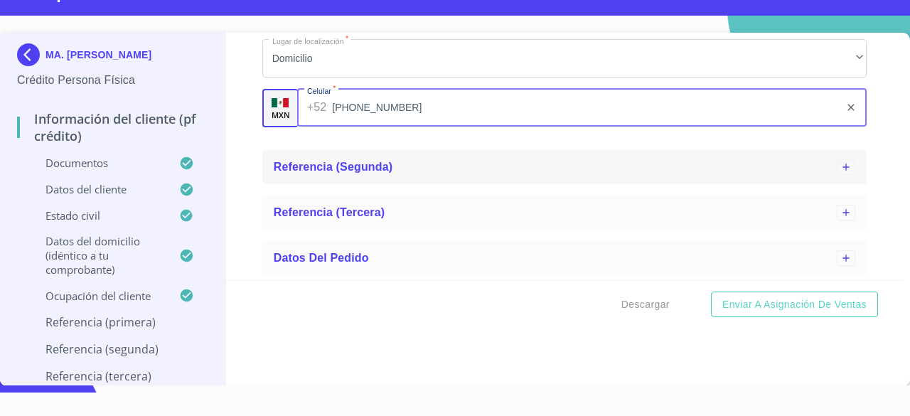
type input "[PHONE_NUMBER]"
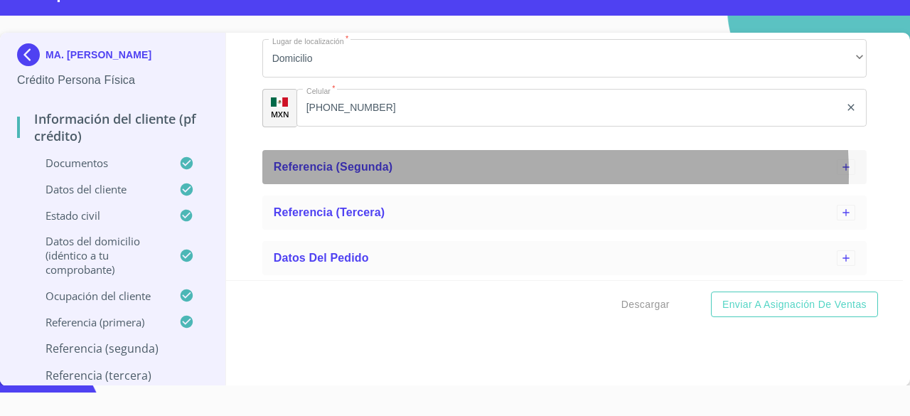
click at [457, 174] on div "Referencia (segunda)" at bounding box center [555, 167] width 563 height 17
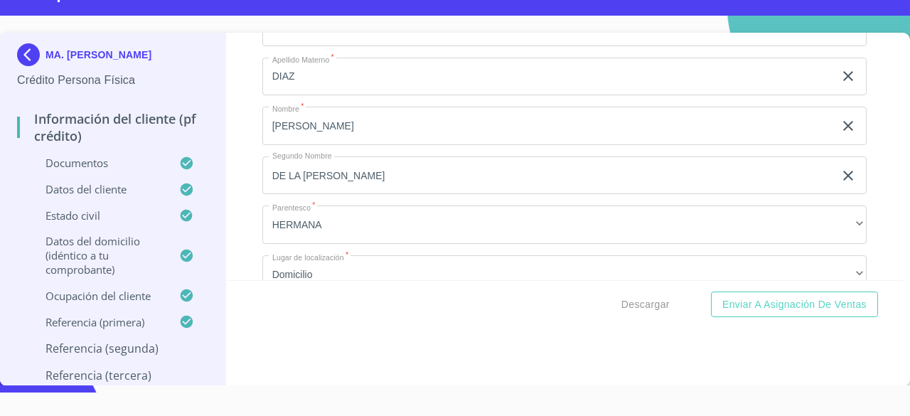
scroll to position [3668, 0]
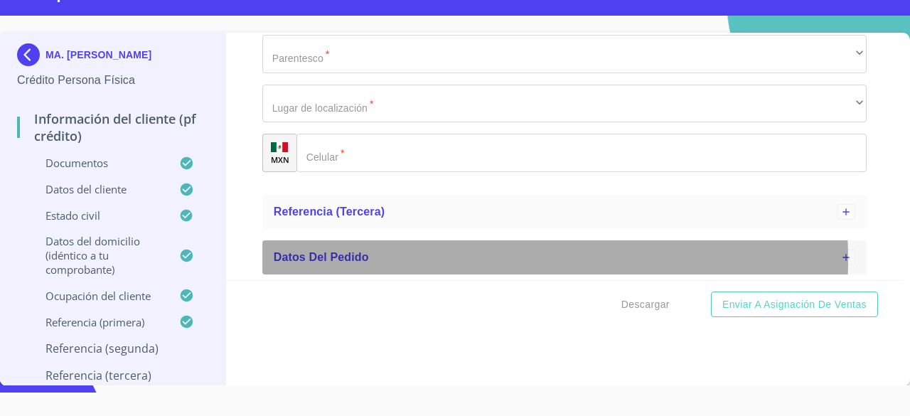
click at [429, 259] on div "Datos del pedido" at bounding box center [555, 257] width 563 height 17
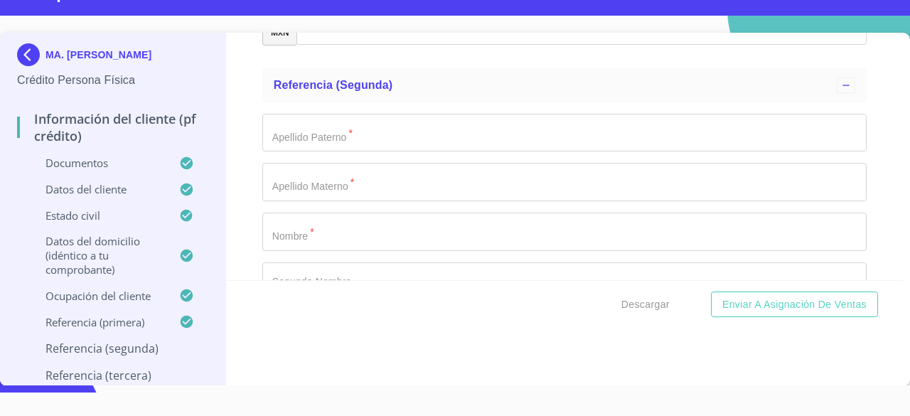
scroll to position [3400, 0]
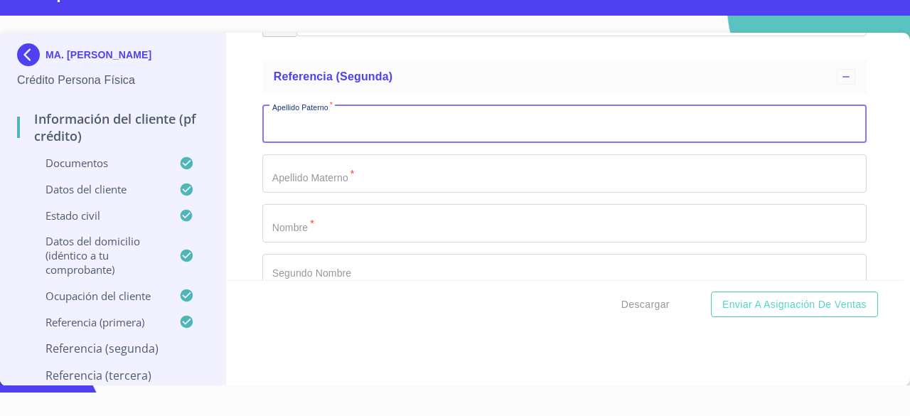
click at [627, 125] on input "Apellido Paterno   *" at bounding box center [564, 124] width 605 height 38
type input "[PERSON_NAME]"
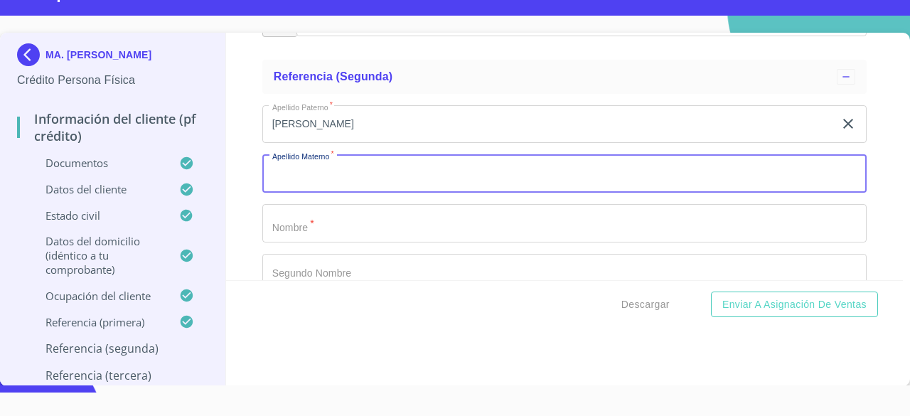
click at [568, 177] on input "Apellido Paterno   *" at bounding box center [564, 173] width 605 height 38
type input "DIAZ"
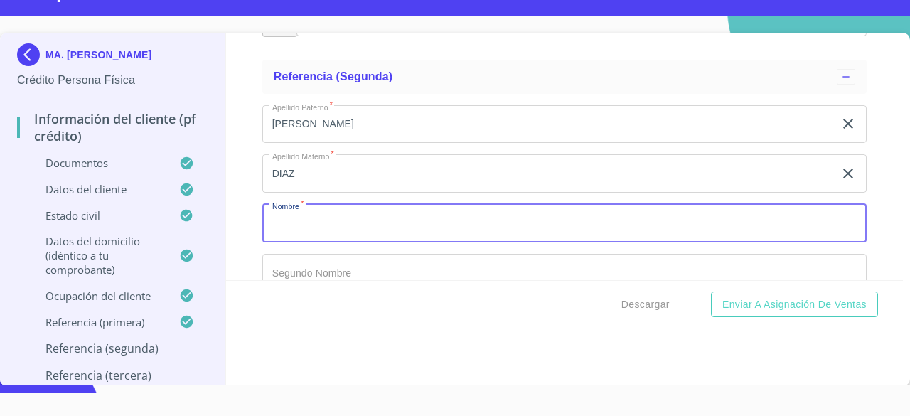
click at [548, 223] on input "Apellido Paterno   *" at bounding box center [564, 223] width 605 height 38
type input "[PERSON_NAME]"
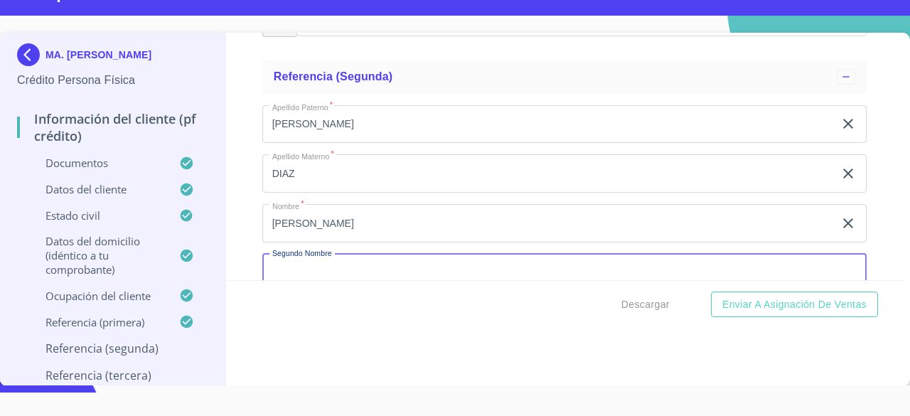
click at [558, 275] on input "Apellido Paterno   *" at bounding box center [564, 273] width 605 height 38
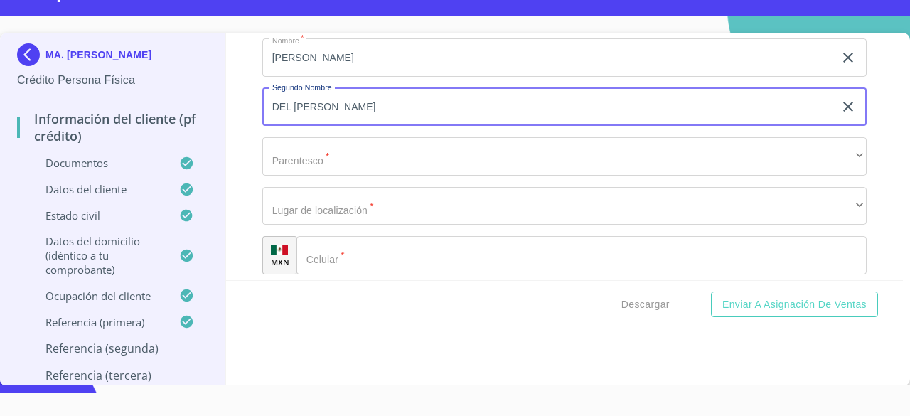
scroll to position [3575, 0]
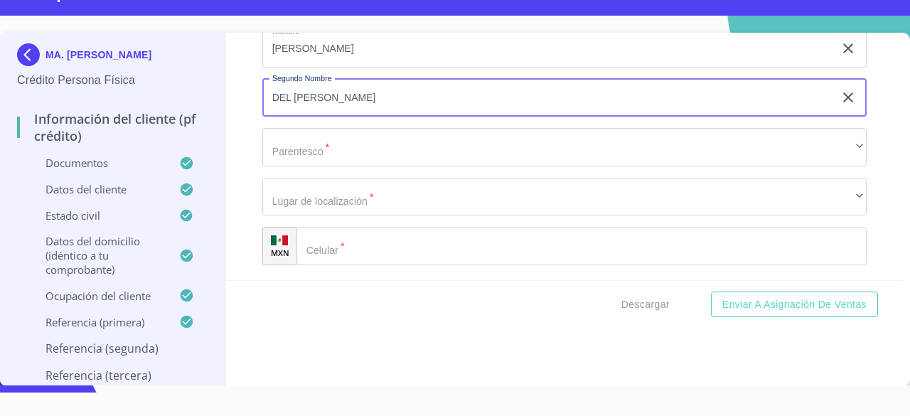
type input "DEL [PERSON_NAME]"
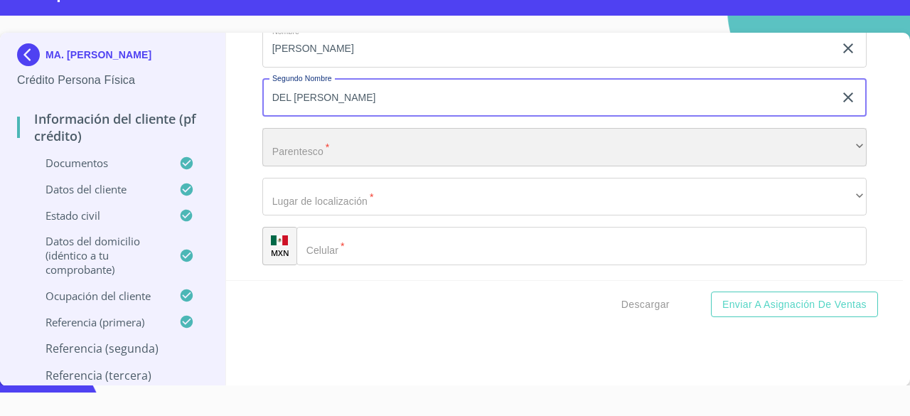
click at [555, 132] on div "​" at bounding box center [564, 147] width 605 height 38
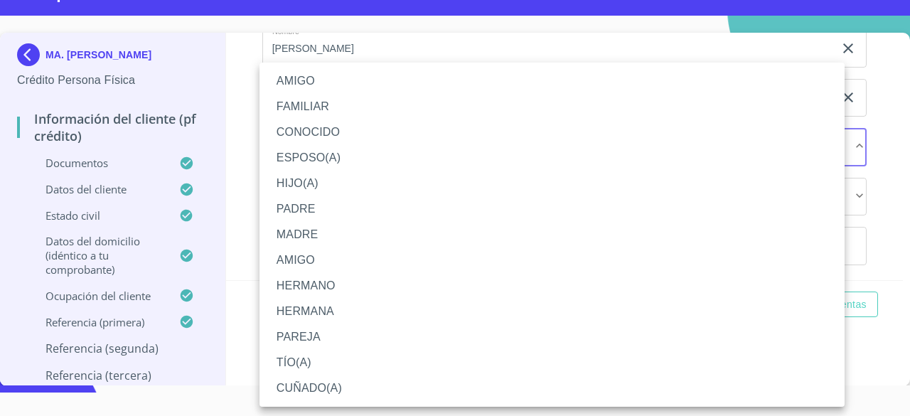
click at [371, 284] on li "HERMANO" at bounding box center [552, 286] width 585 height 26
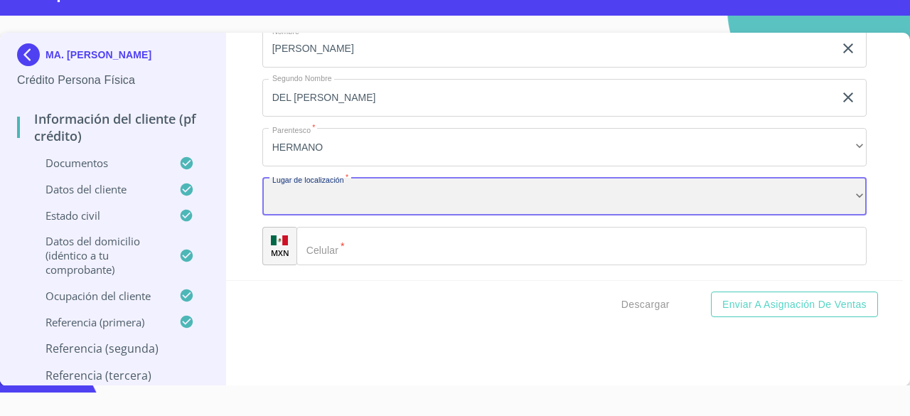
click at [383, 201] on div "​" at bounding box center [564, 197] width 605 height 38
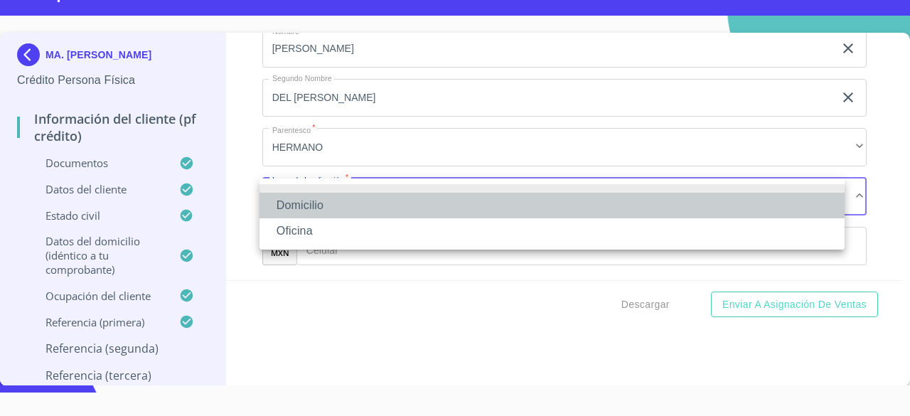
click at [358, 209] on li "Domicilio" at bounding box center [552, 206] width 585 height 26
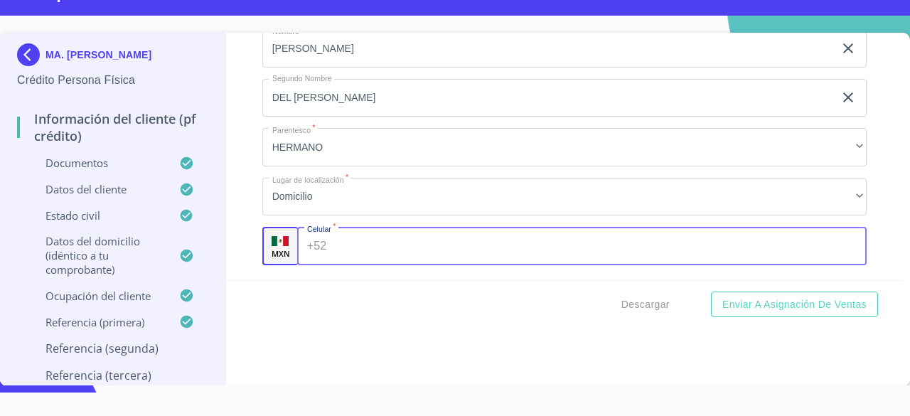
click at [358, 241] on input "Apellido Paterno   *" at bounding box center [599, 246] width 535 height 38
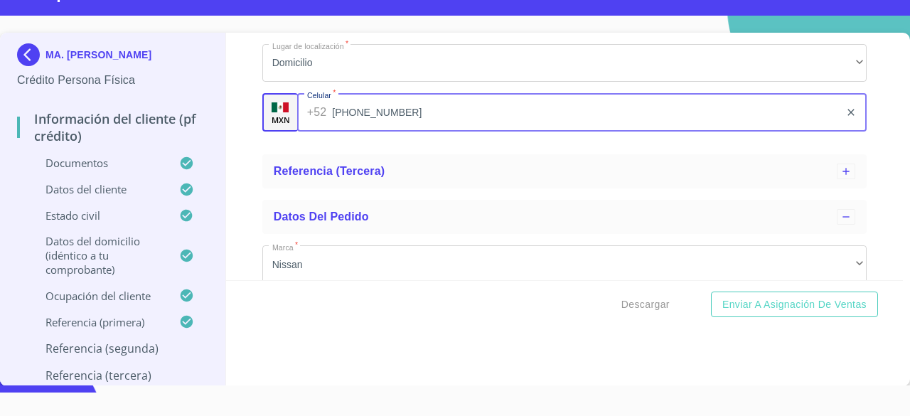
scroll to position [3690, 0]
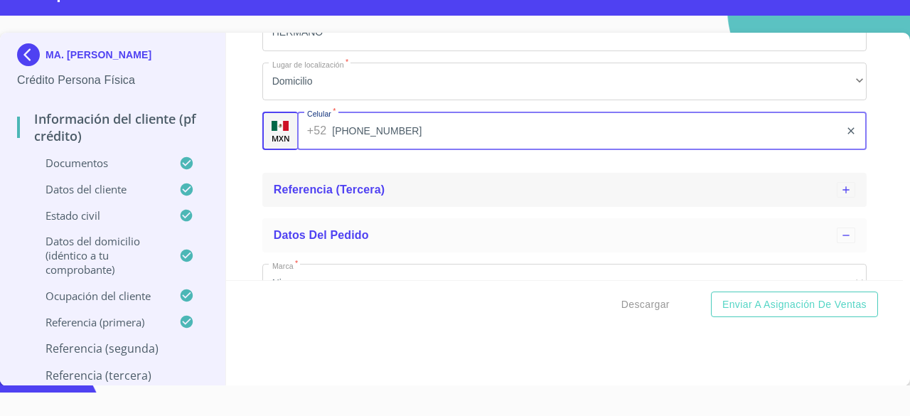
type input "[PHONE_NUMBER]"
click at [340, 185] on span "Referencia (tercera)" at bounding box center [330, 190] width 112 height 12
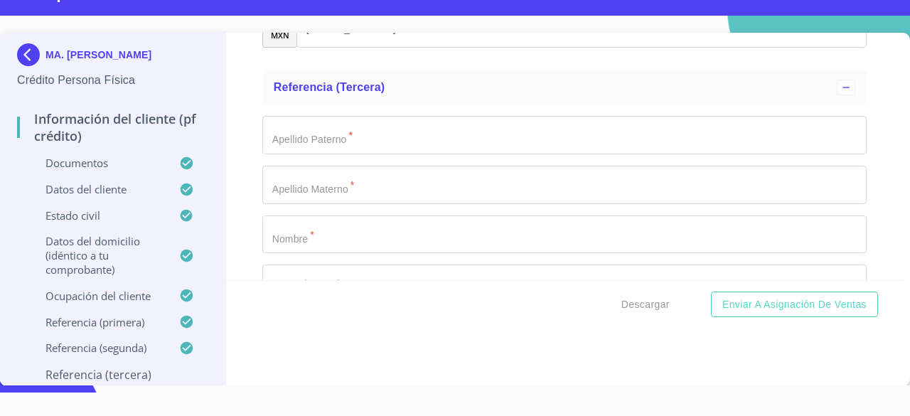
scroll to position [3812, 0]
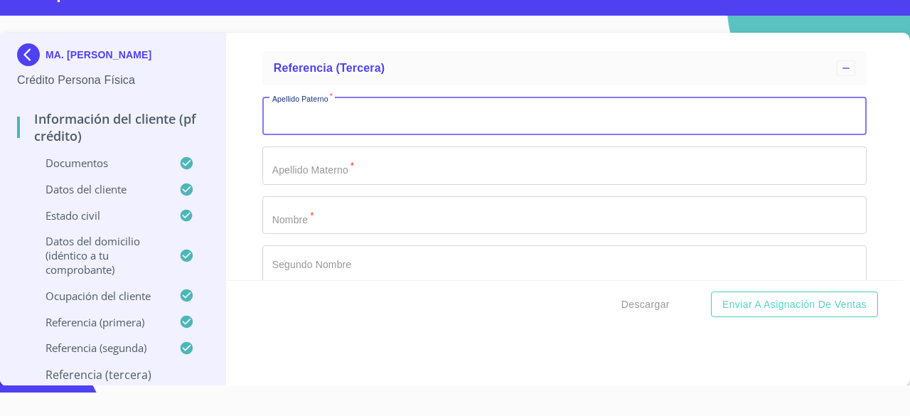
click at [681, 126] on input "Apellido Paterno   *" at bounding box center [564, 116] width 605 height 38
type input "[PERSON_NAME]"
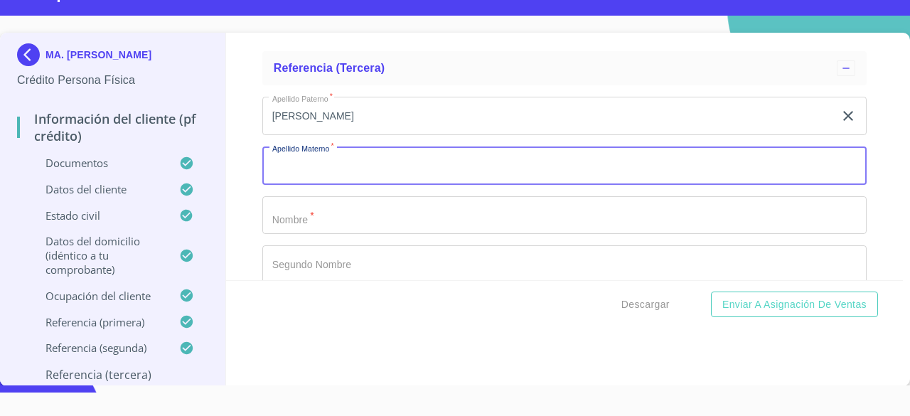
click at [622, 159] on input "Apellido Paterno   *" at bounding box center [564, 166] width 605 height 38
type input "DIAZ"
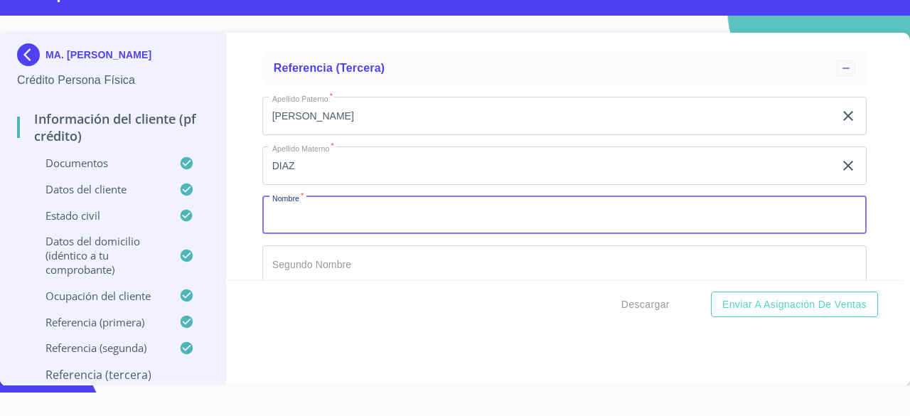
click at [600, 203] on input "Apellido Paterno   *" at bounding box center [564, 215] width 605 height 38
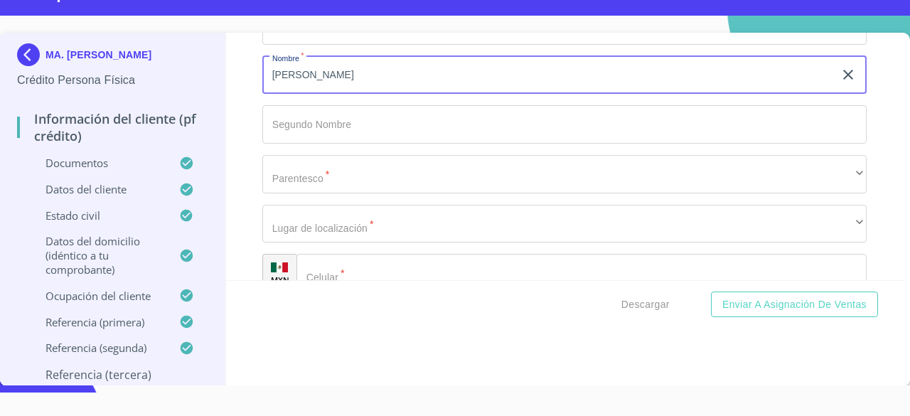
scroll to position [4001, 0]
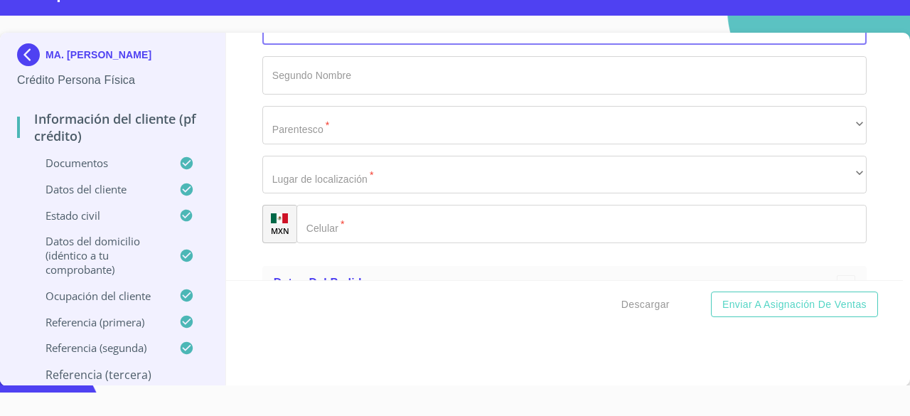
type input "[PERSON_NAME]"
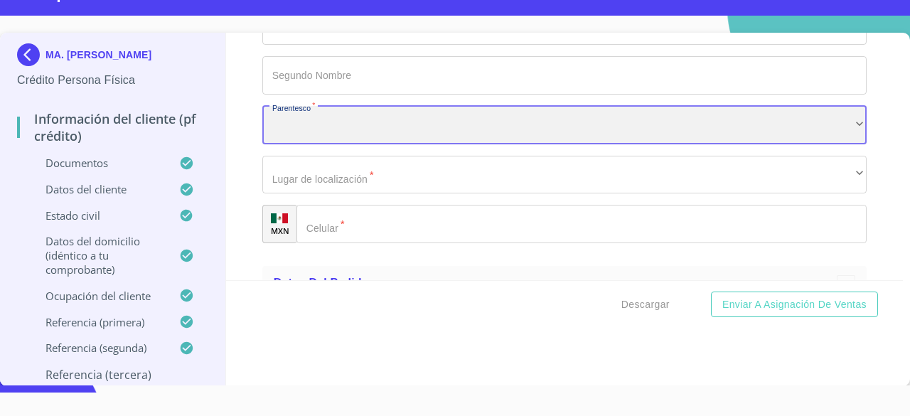
click at [733, 130] on div "​" at bounding box center [564, 125] width 605 height 38
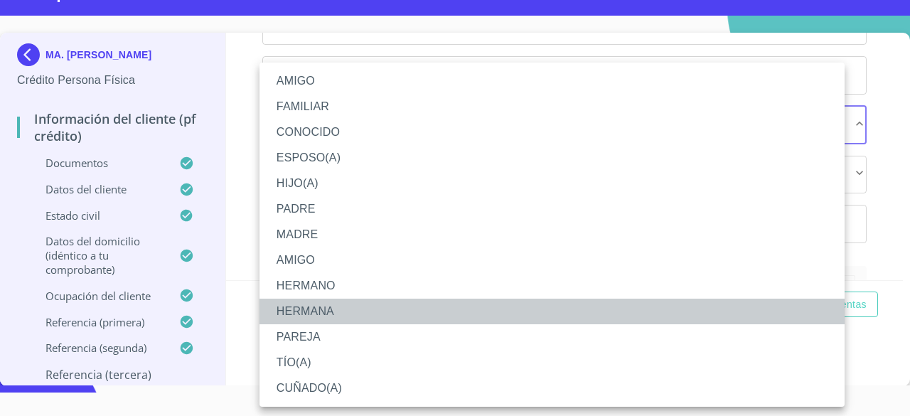
click at [392, 307] on li "HERMANA" at bounding box center [552, 312] width 585 height 26
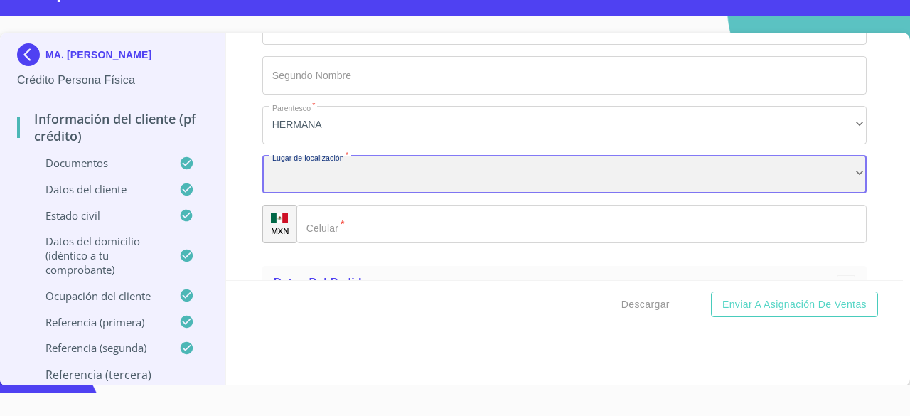
click at [398, 180] on div "​" at bounding box center [564, 175] width 605 height 38
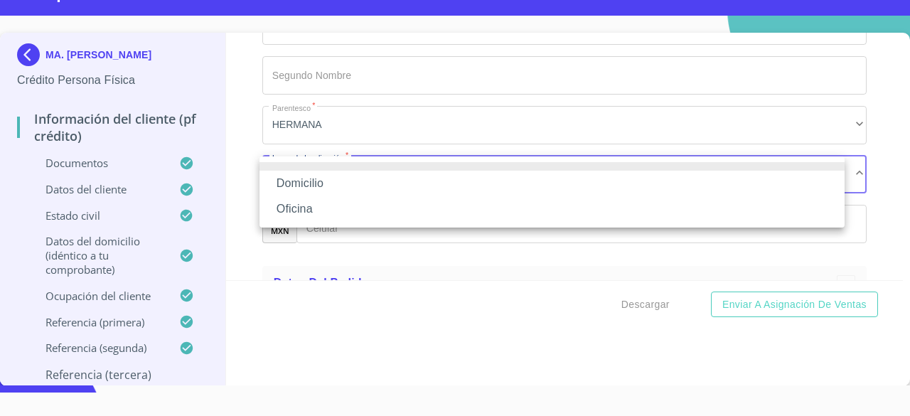
click at [368, 186] on li "Domicilio" at bounding box center [552, 184] width 585 height 26
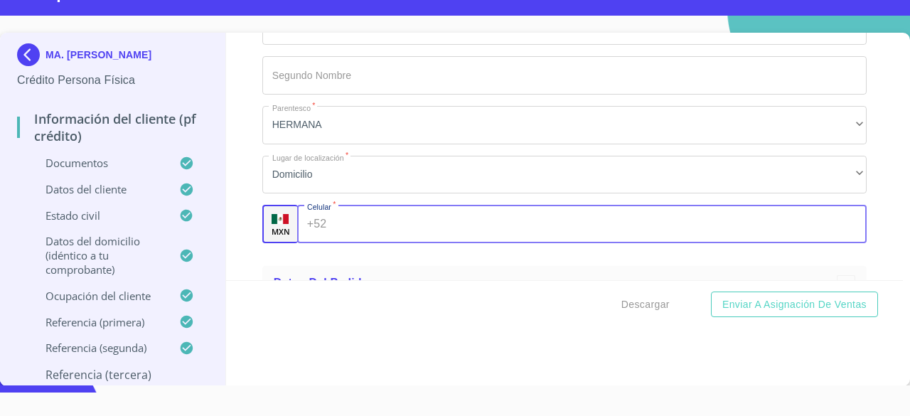
click at [360, 223] on input "Apellido Paterno   *" at bounding box center [599, 224] width 535 height 38
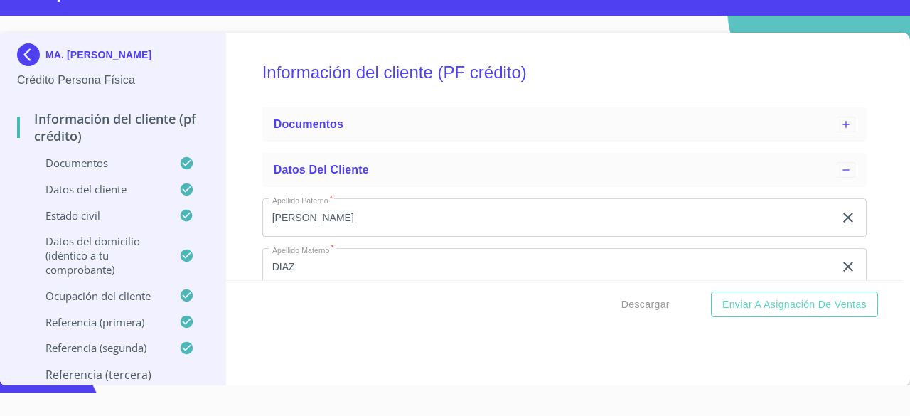
scroll to position [181, 0]
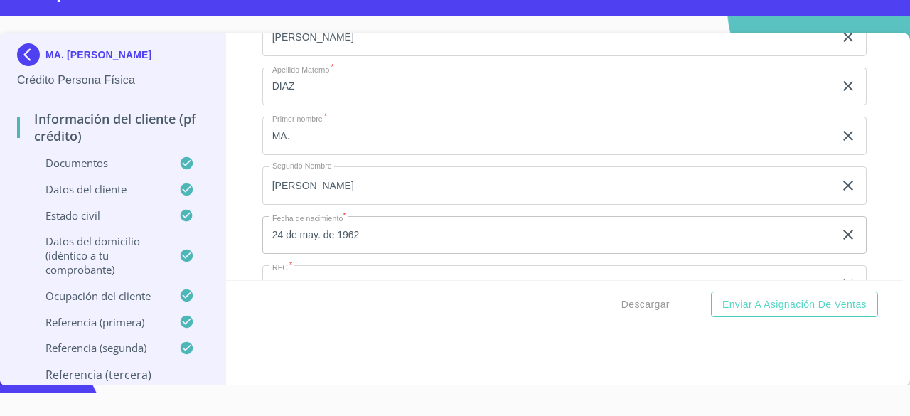
type input "[PHONE_NUMBER]"
click at [108, 169] on p "Documentos" at bounding box center [98, 163] width 162 height 14
click at [105, 167] on p "Documentos" at bounding box center [98, 163] width 162 height 14
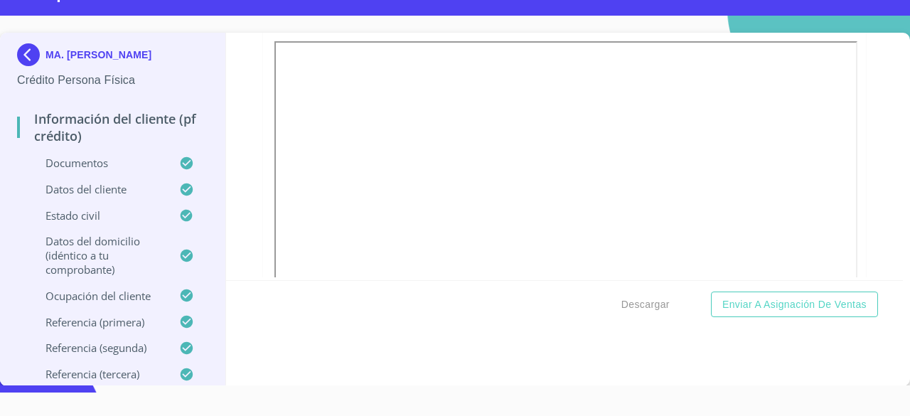
scroll to position [4504, 0]
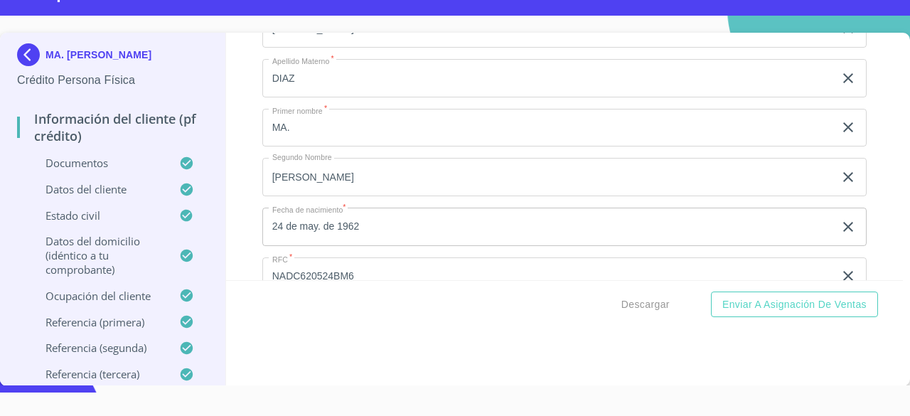
click at [105, 167] on p "Documentos" at bounding box center [98, 163] width 162 height 14
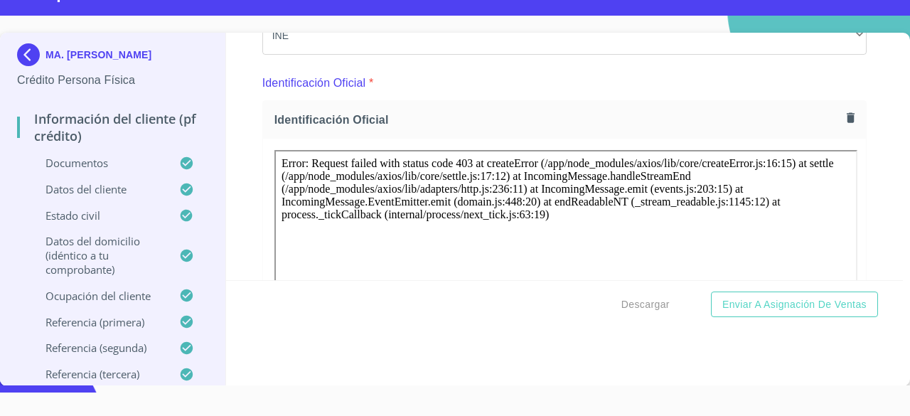
scroll to position [85, 0]
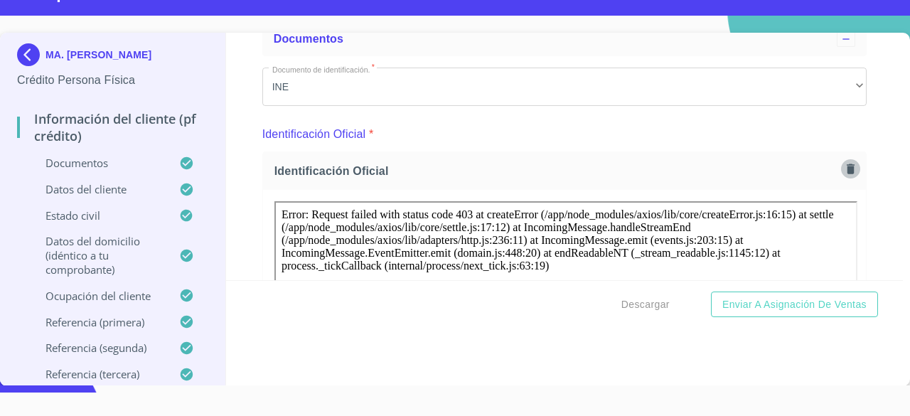
click at [847, 169] on icon "button" at bounding box center [851, 169] width 8 height 10
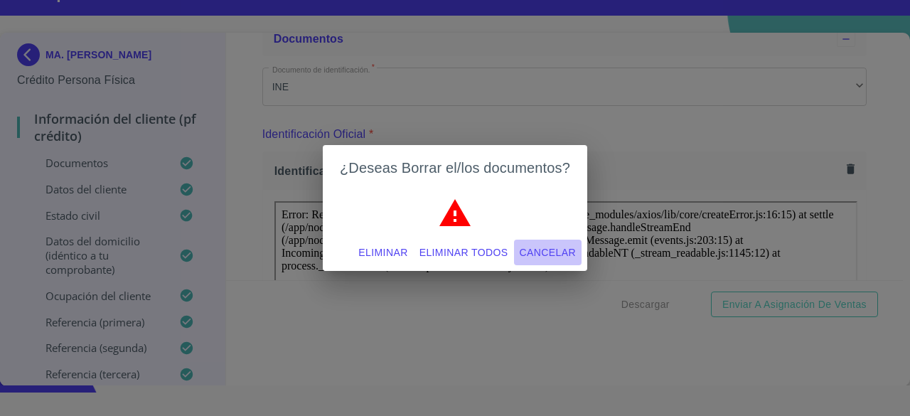
click at [543, 250] on span "Cancelar" at bounding box center [548, 253] width 56 height 18
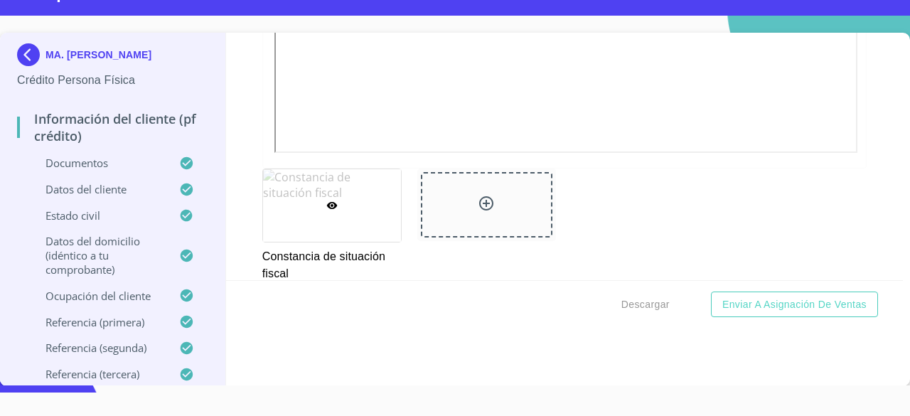
scroll to position [4179, 0]
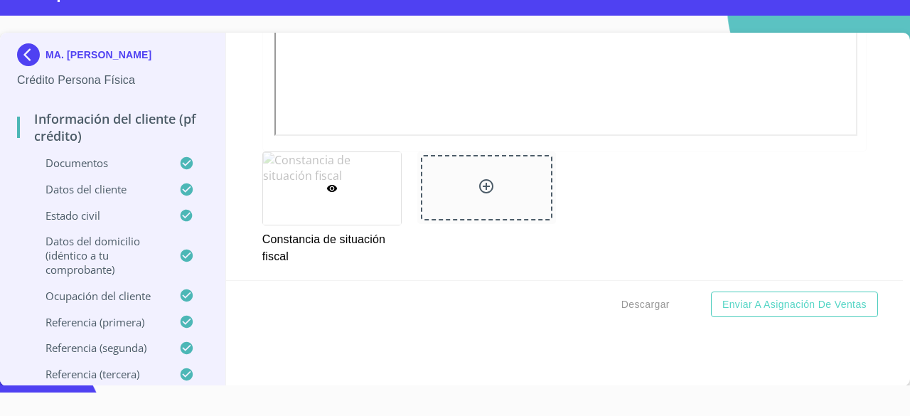
click at [343, 201] on div at bounding box center [332, 188] width 139 height 73
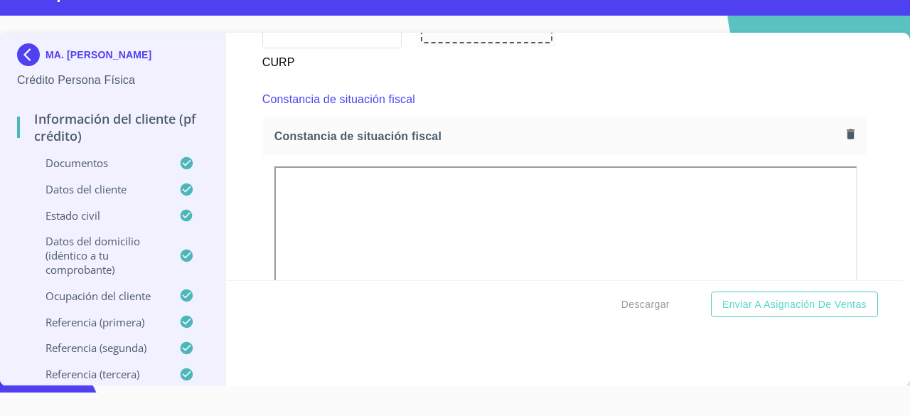
scroll to position [3800, 0]
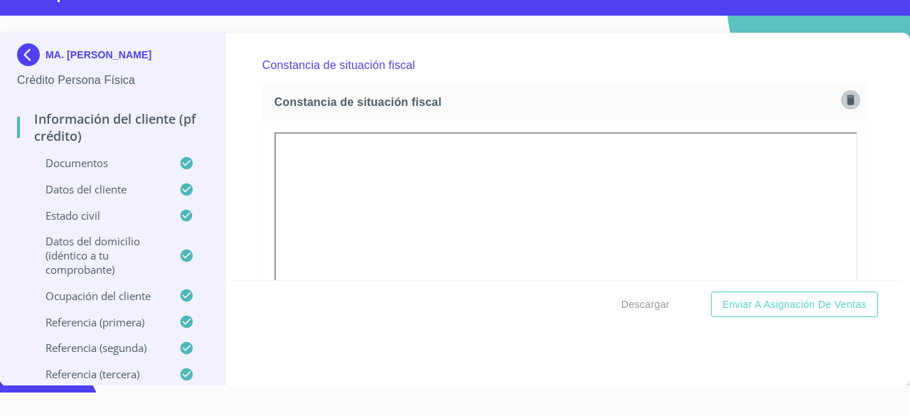
click at [847, 105] on icon "button" at bounding box center [851, 100] width 8 height 10
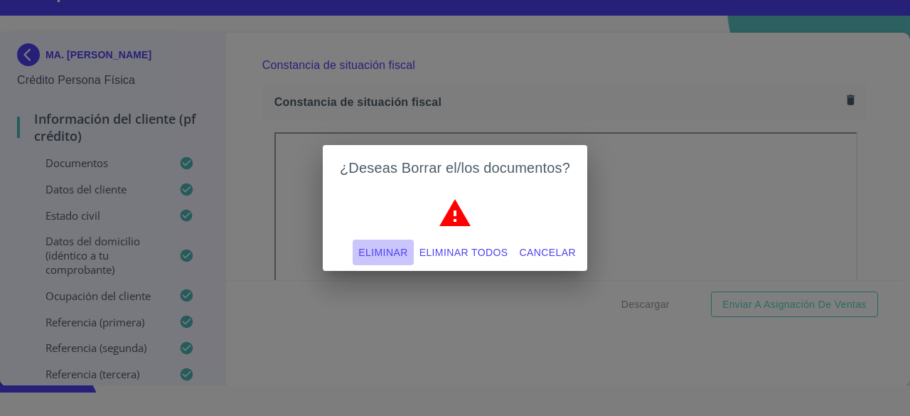
click at [397, 251] on span "Eliminar" at bounding box center [382, 253] width 49 height 18
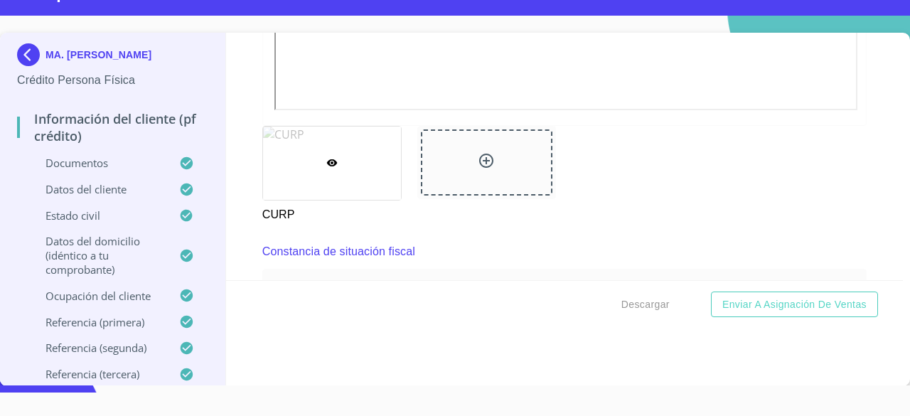
scroll to position [3646, 0]
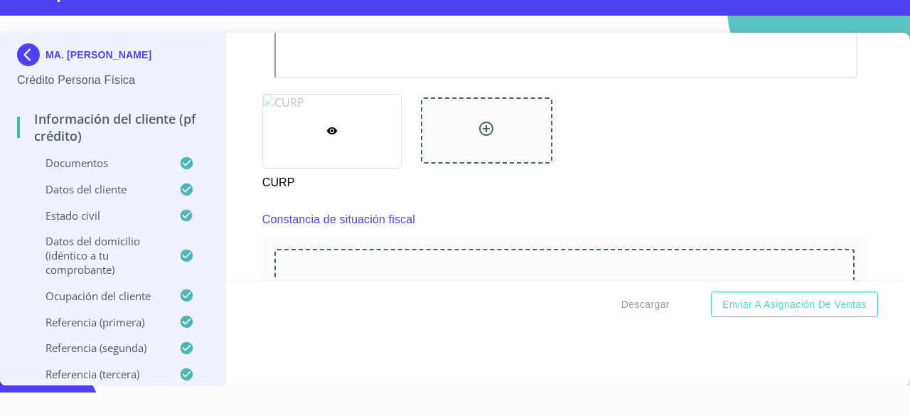
click at [326, 146] on div at bounding box center [332, 131] width 139 height 73
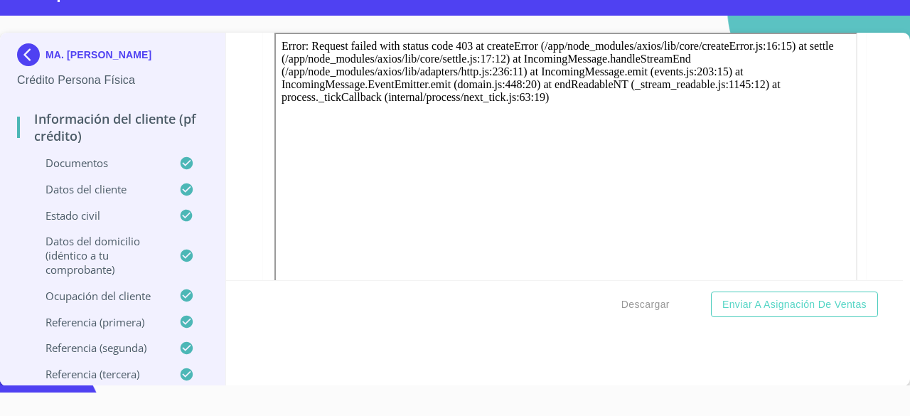
scroll to position [3244, 0]
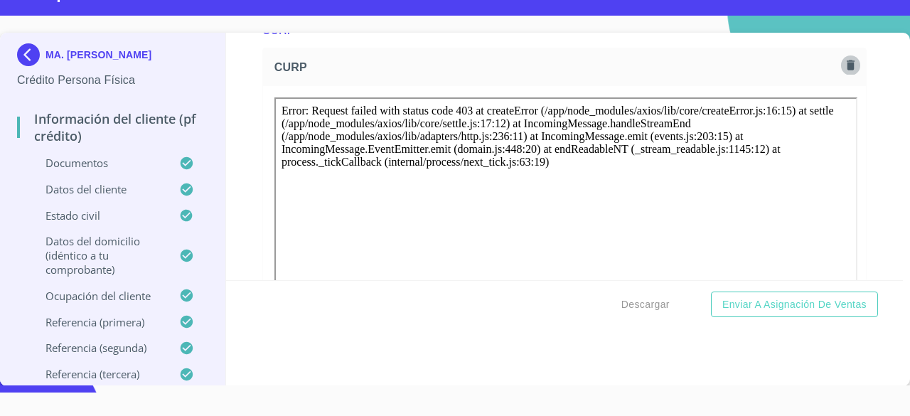
click at [847, 70] on icon "button" at bounding box center [851, 65] width 8 height 10
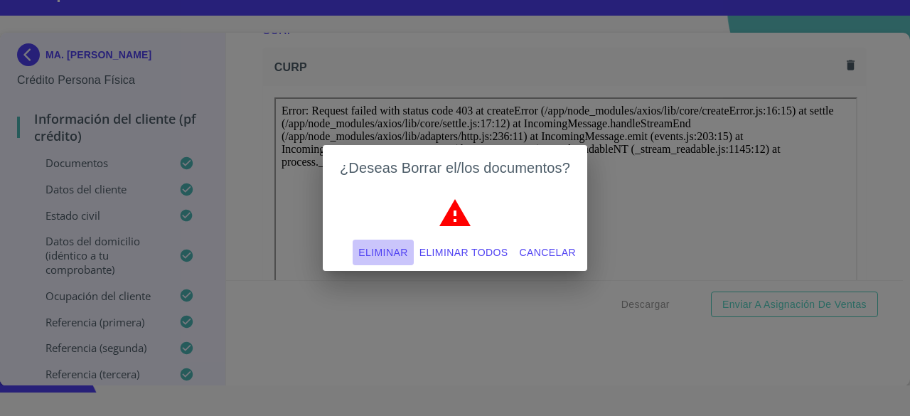
click at [384, 255] on span "Eliminar" at bounding box center [382, 253] width 49 height 18
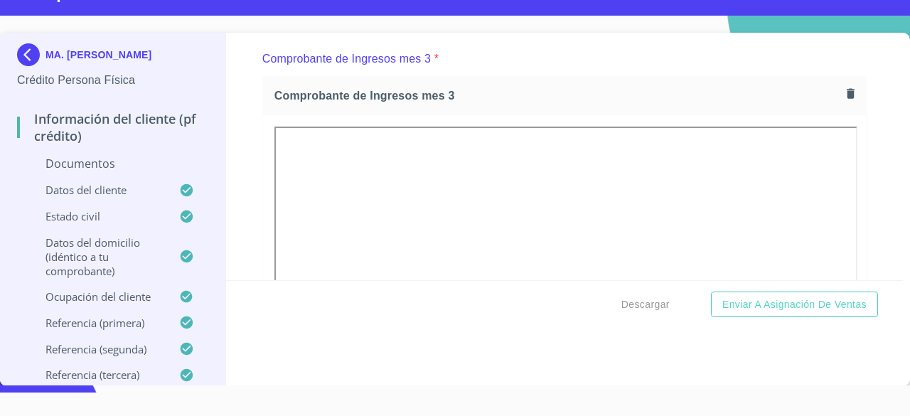
scroll to position [2593, 0]
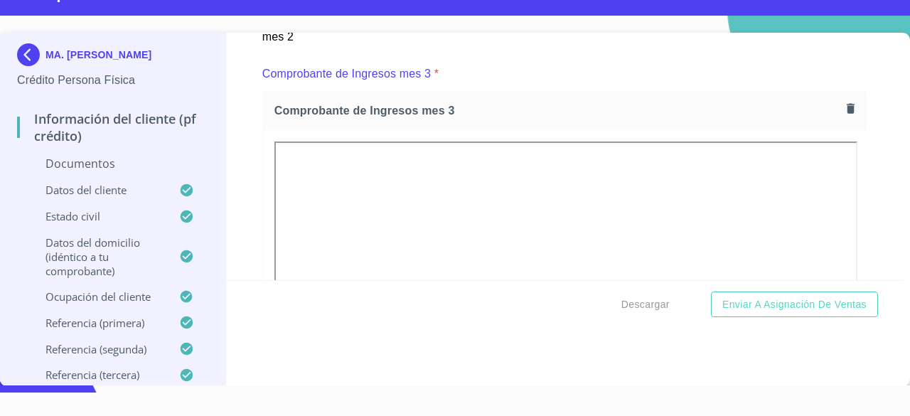
drag, startPoint x: 892, startPoint y: 151, endPoint x: 895, endPoint y: 132, distance: 20.1
click at [895, 132] on div "MA. [PERSON_NAME] Persona Física Información del cliente (PF crédito) Documento…" at bounding box center [455, 209] width 910 height 353
click at [844, 115] on icon "button" at bounding box center [851, 109] width 14 height 14
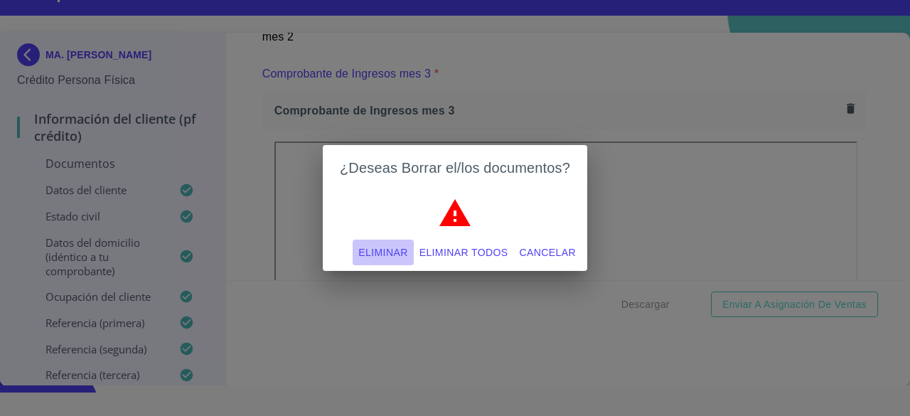
click at [389, 258] on span "Eliminar" at bounding box center [382, 253] width 49 height 18
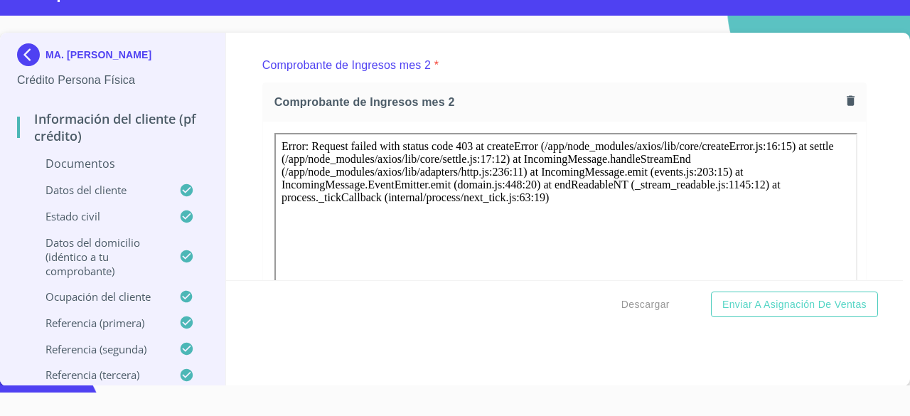
scroll to position [1935, 0]
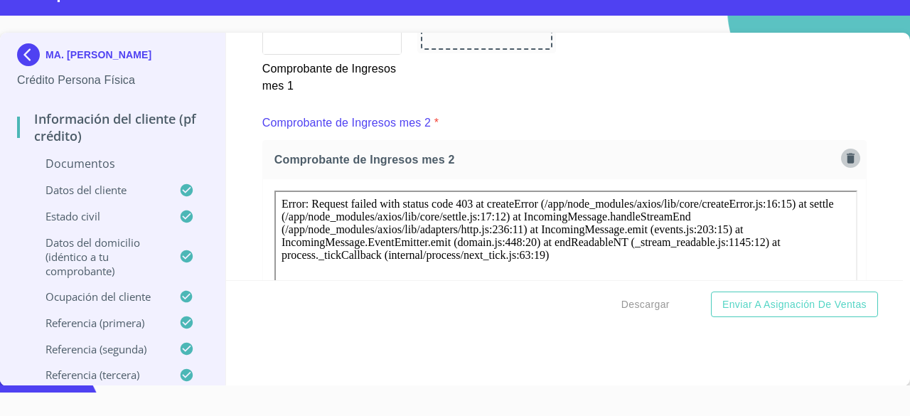
click at [844, 165] on icon "button" at bounding box center [851, 158] width 14 height 14
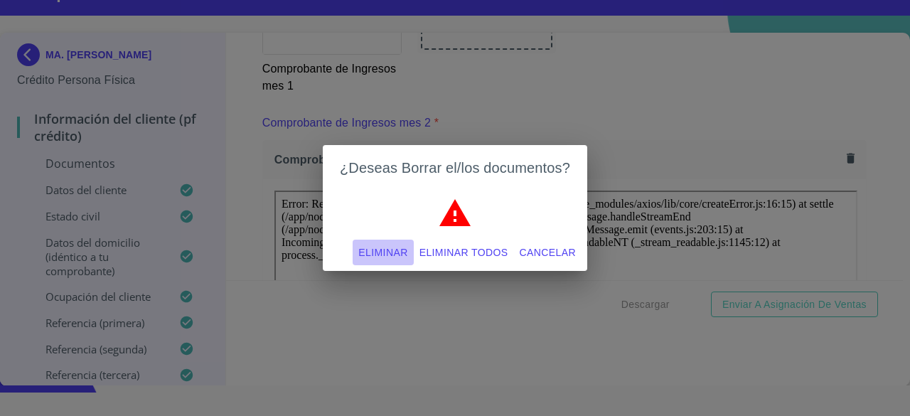
click at [393, 252] on span "Eliminar" at bounding box center [382, 253] width 49 height 18
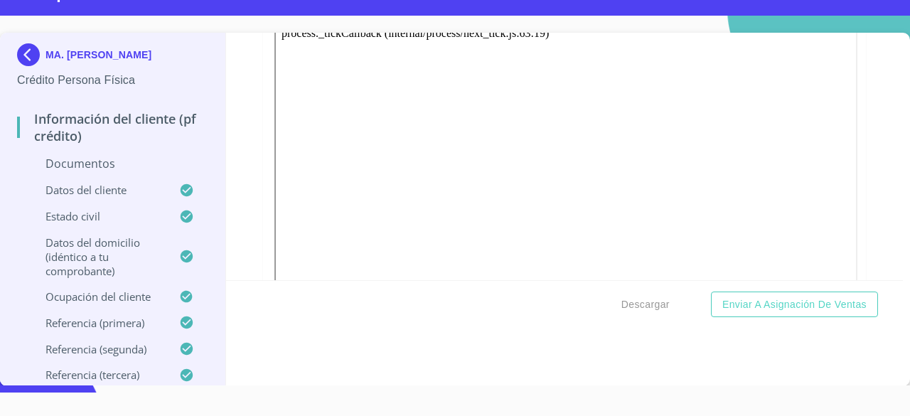
scroll to position [1427, 0]
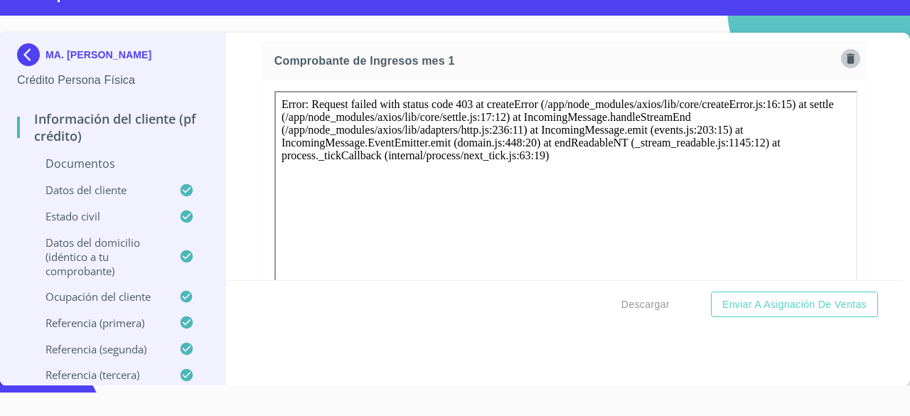
click at [847, 63] on icon "button" at bounding box center [851, 58] width 8 height 10
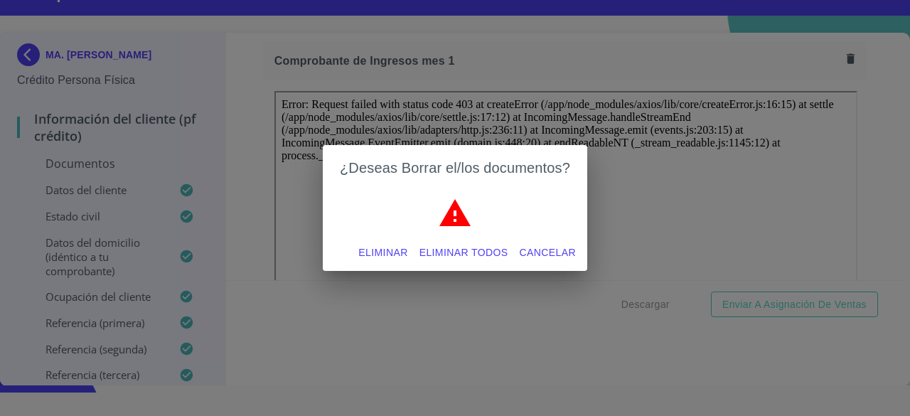
click at [386, 248] on span "Eliminar" at bounding box center [382, 253] width 49 height 18
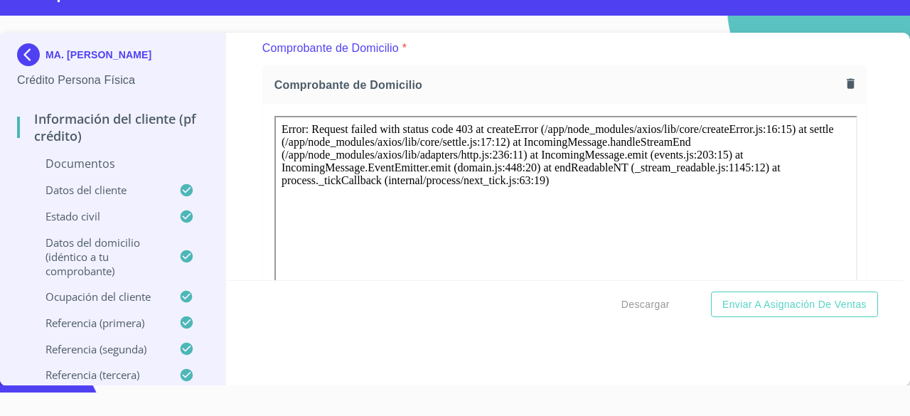
scroll to position [749, 0]
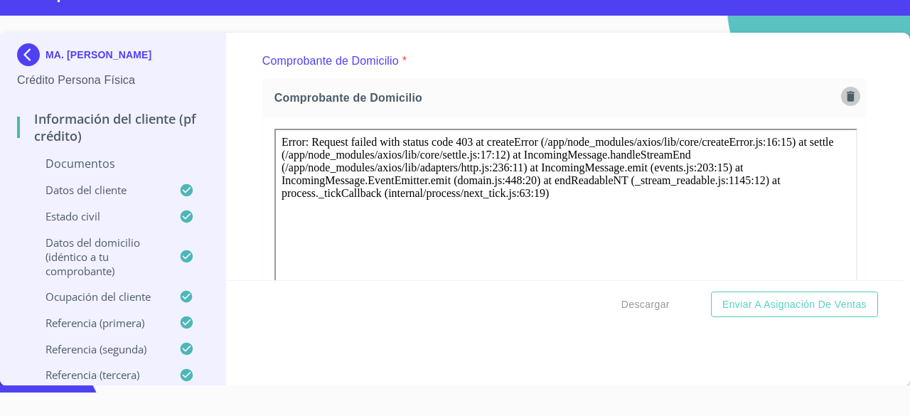
click at [847, 92] on icon "button" at bounding box center [851, 96] width 8 height 10
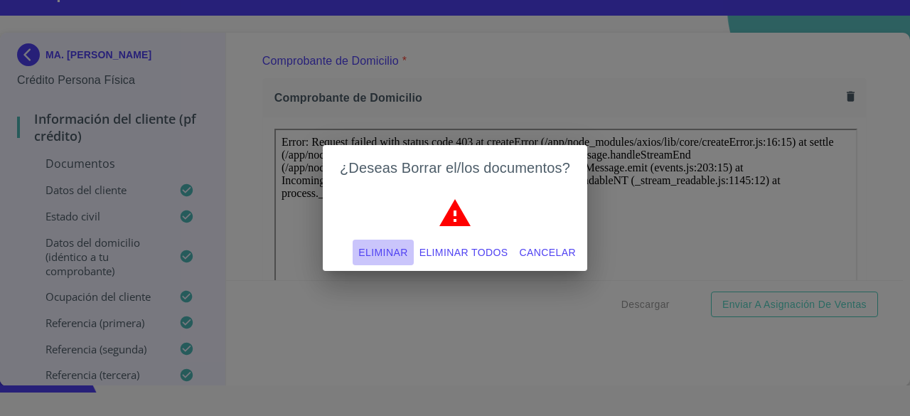
click at [394, 250] on span "Eliminar" at bounding box center [382, 253] width 49 height 18
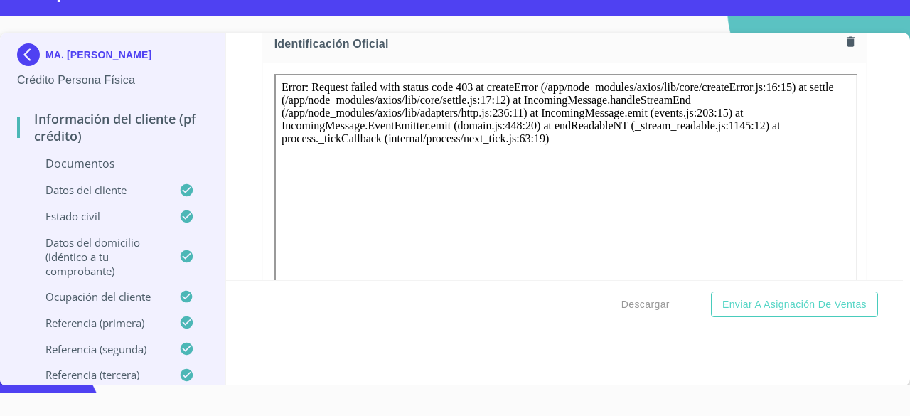
scroll to position [201, 0]
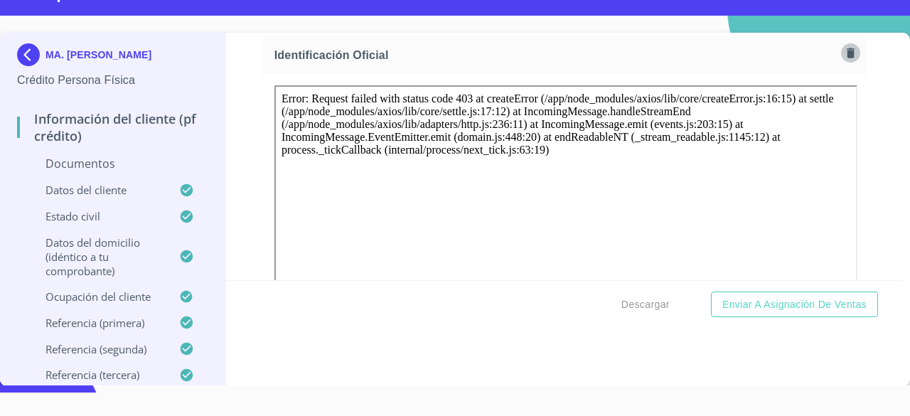
click at [847, 49] on icon "button" at bounding box center [851, 53] width 8 height 10
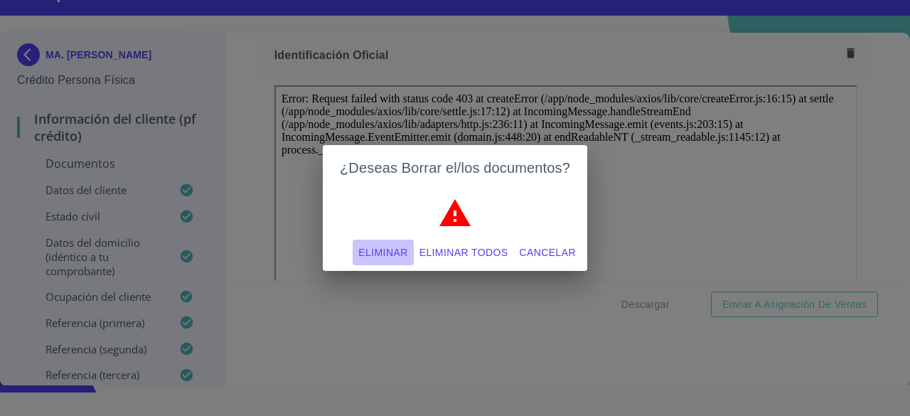
click at [376, 252] on span "Eliminar" at bounding box center [382, 253] width 49 height 18
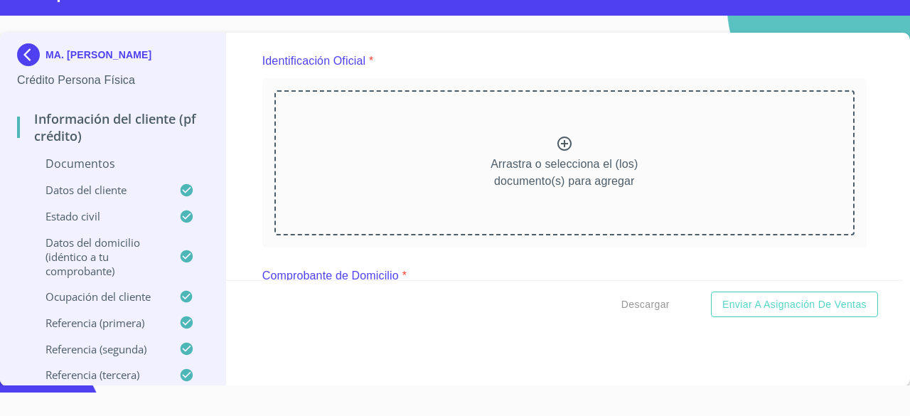
scroll to position [191, 0]
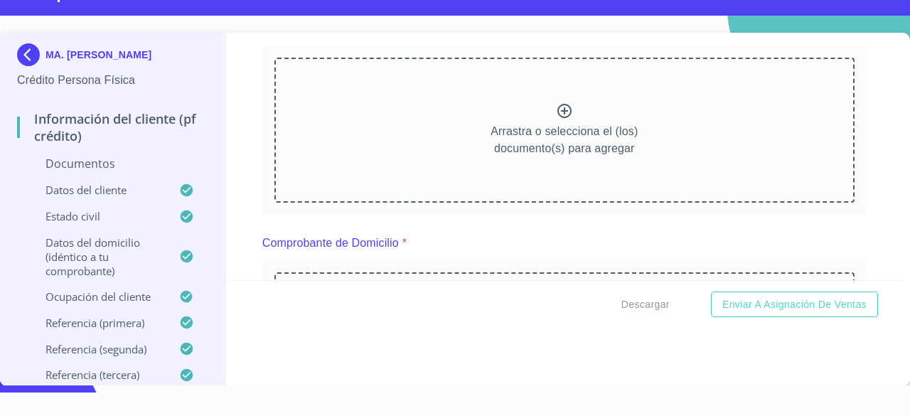
click at [561, 109] on div "Arrastra o selecciona el (los) documento(s) para agregar" at bounding box center [565, 130] width 580 height 145
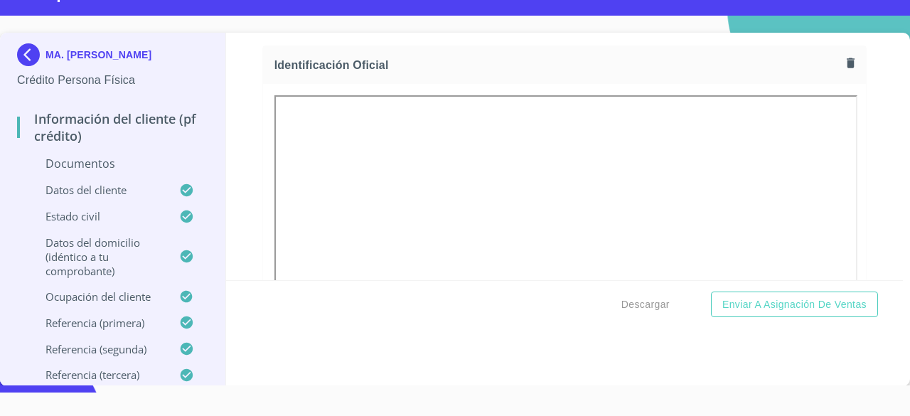
click at [580, 52] on div "Identificación Oficial" at bounding box center [564, 65] width 603 height 38
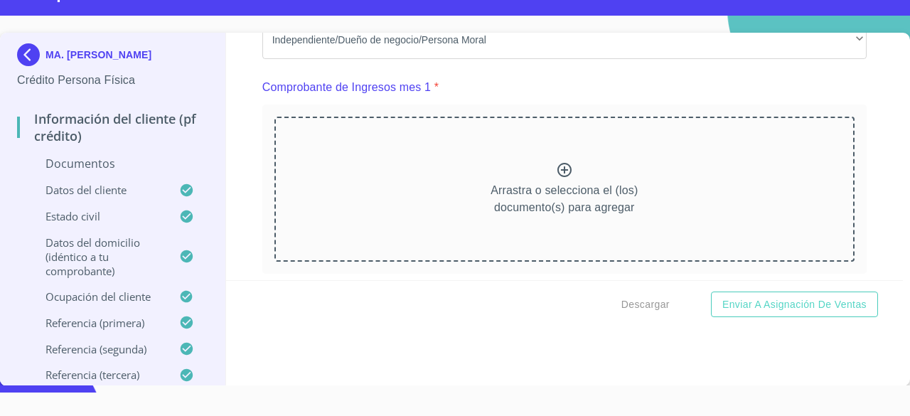
scroll to position [1440, 0]
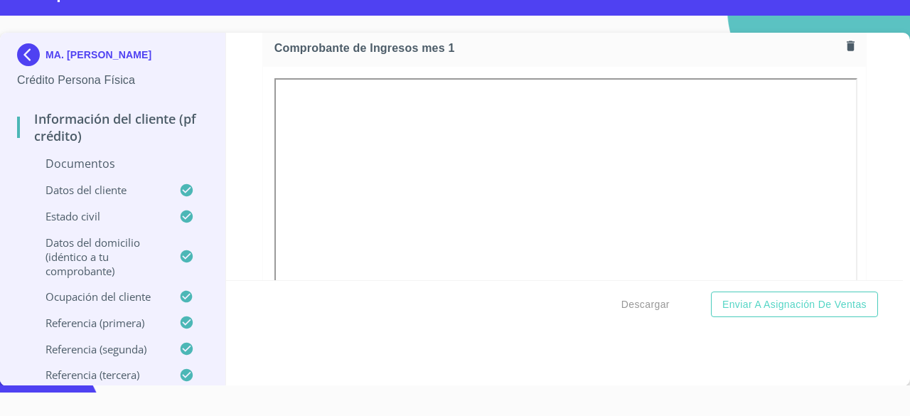
drag, startPoint x: 876, startPoint y: 132, endPoint x: 889, endPoint y: 99, distance: 35.1
click at [889, 99] on div "Información del cliente (PF crédito) Documentos Documento de identificación.   …" at bounding box center [565, 157] width 678 height 248
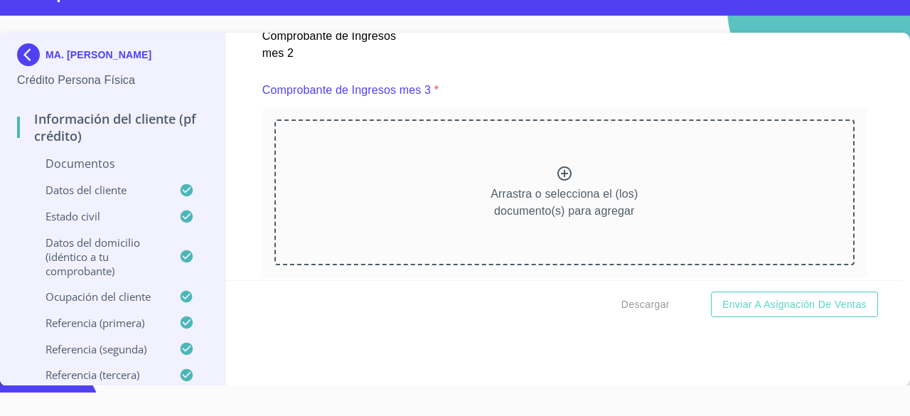
scroll to position [2590, 0]
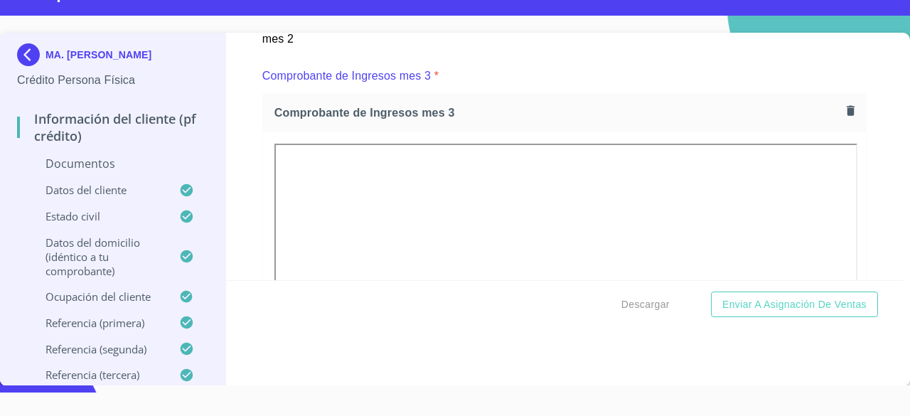
drag, startPoint x: 871, startPoint y: 176, endPoint x: 886, endPoint y: 130, distance: 48.6
click at [886, 130] on div "Información del cliente (PF crédito) Documentos Documento de identificación.   …" at bounding box center [565, 157] width 678 height 248
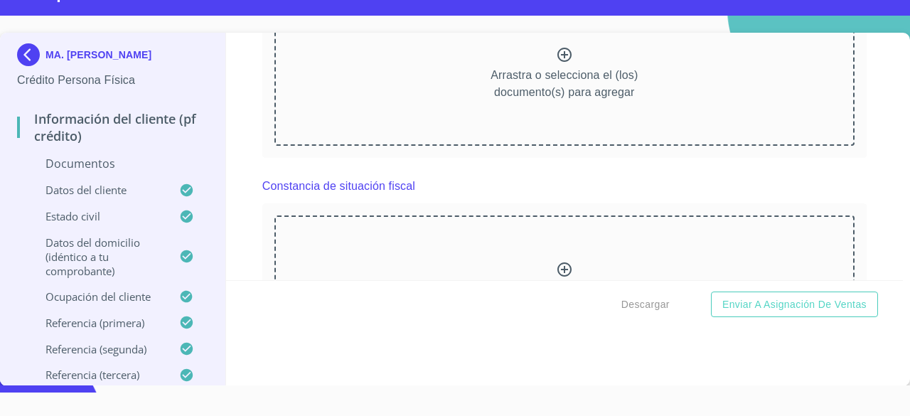
scroll to position [3196, 0]
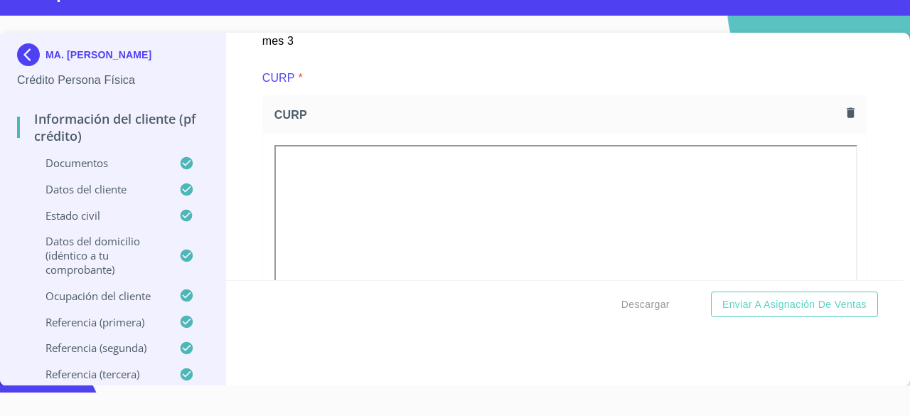
click at [868, 118] on div "Información del cliente (PF crédito) Documentos Documento de identificación.   …" at bounding box center [565, 157] width 678 height 248
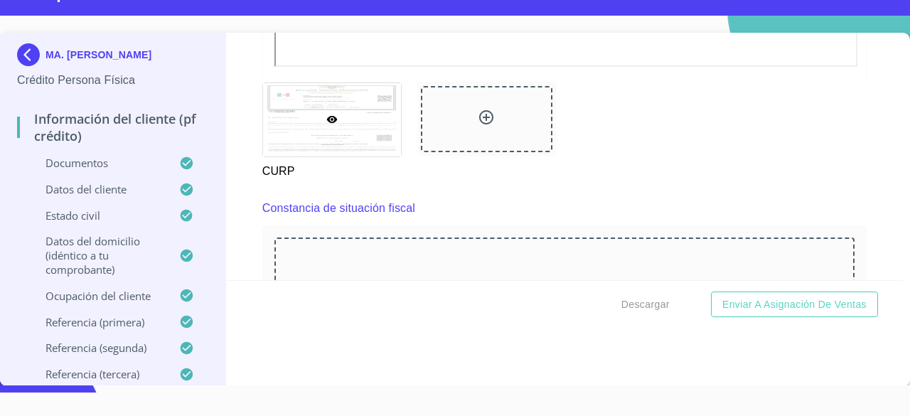
scroll to position [3819, 0]
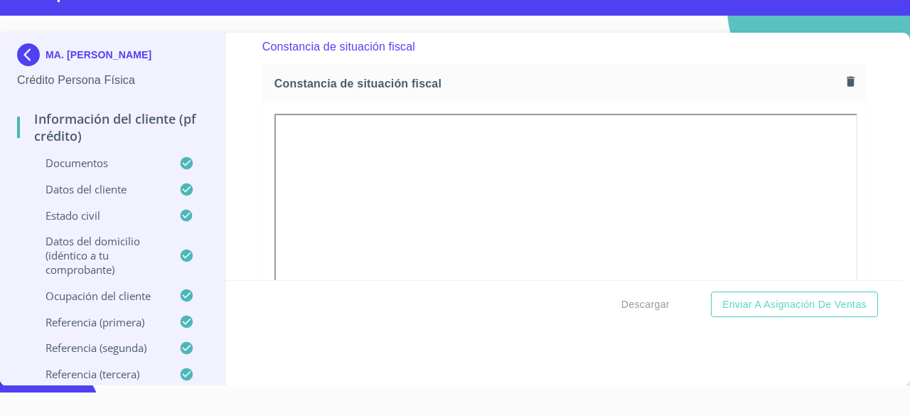
click at [878, 101] on div "Información del cliente (PF crédito) Documentos Documento de identificación.   …" at bounding box center [565, 157] width 678 height 248
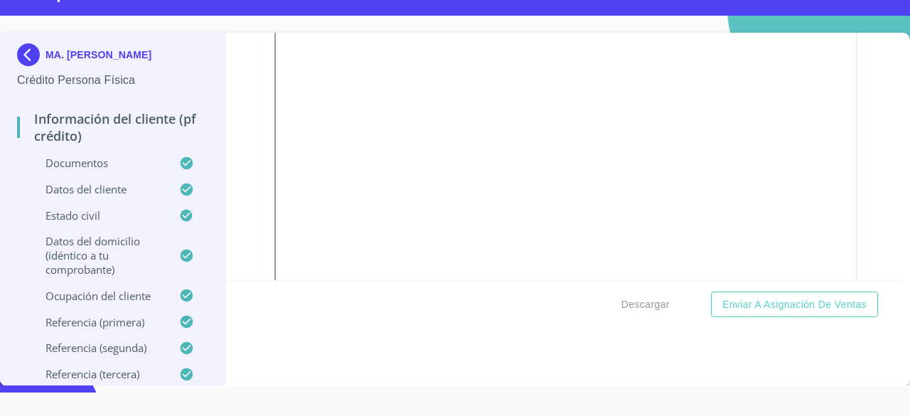
scroll to position [0, 0]
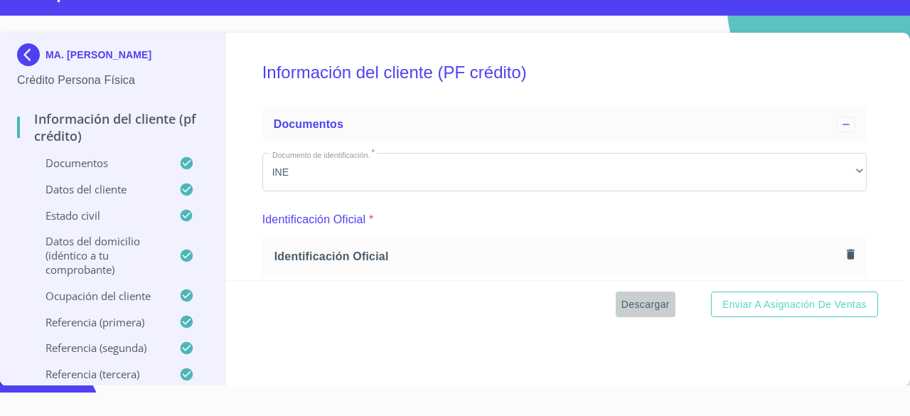
click at [627, 307] on span "Descargar" at bounding box center [646, 305] width 48 height 18
click at [637, 302] on span "Descargar" at bounding box center [646, 305] width 48 height 18
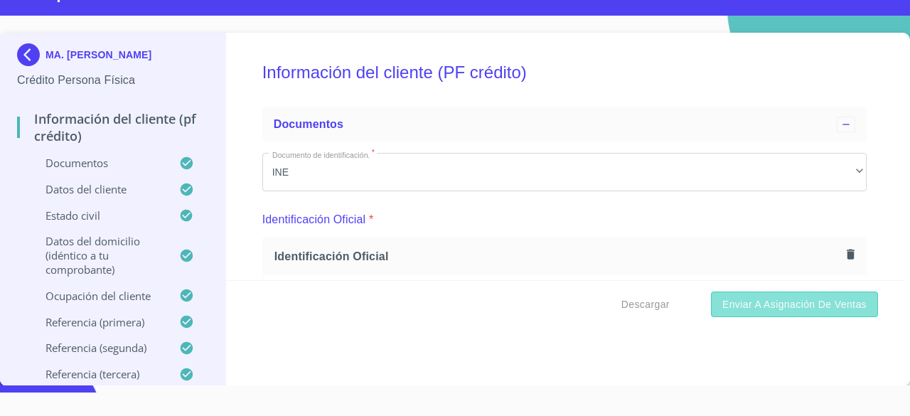
click at [794, 304] on span "Enviar a Asignación de Ventas" at bounding box center [795, 305] width 144 height 18
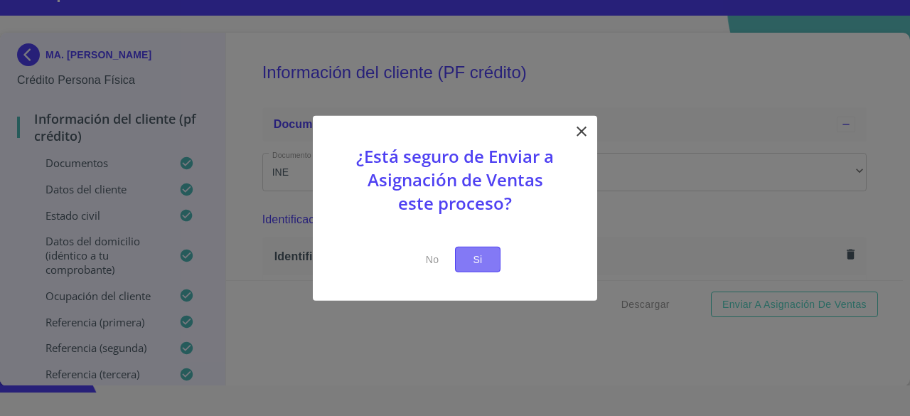
click at [479, 253] on span "Si" at bounding box center [478, 259] width 23 height 18
